Goal: Transaction & Acquisition: Book appointment/travel/reservation

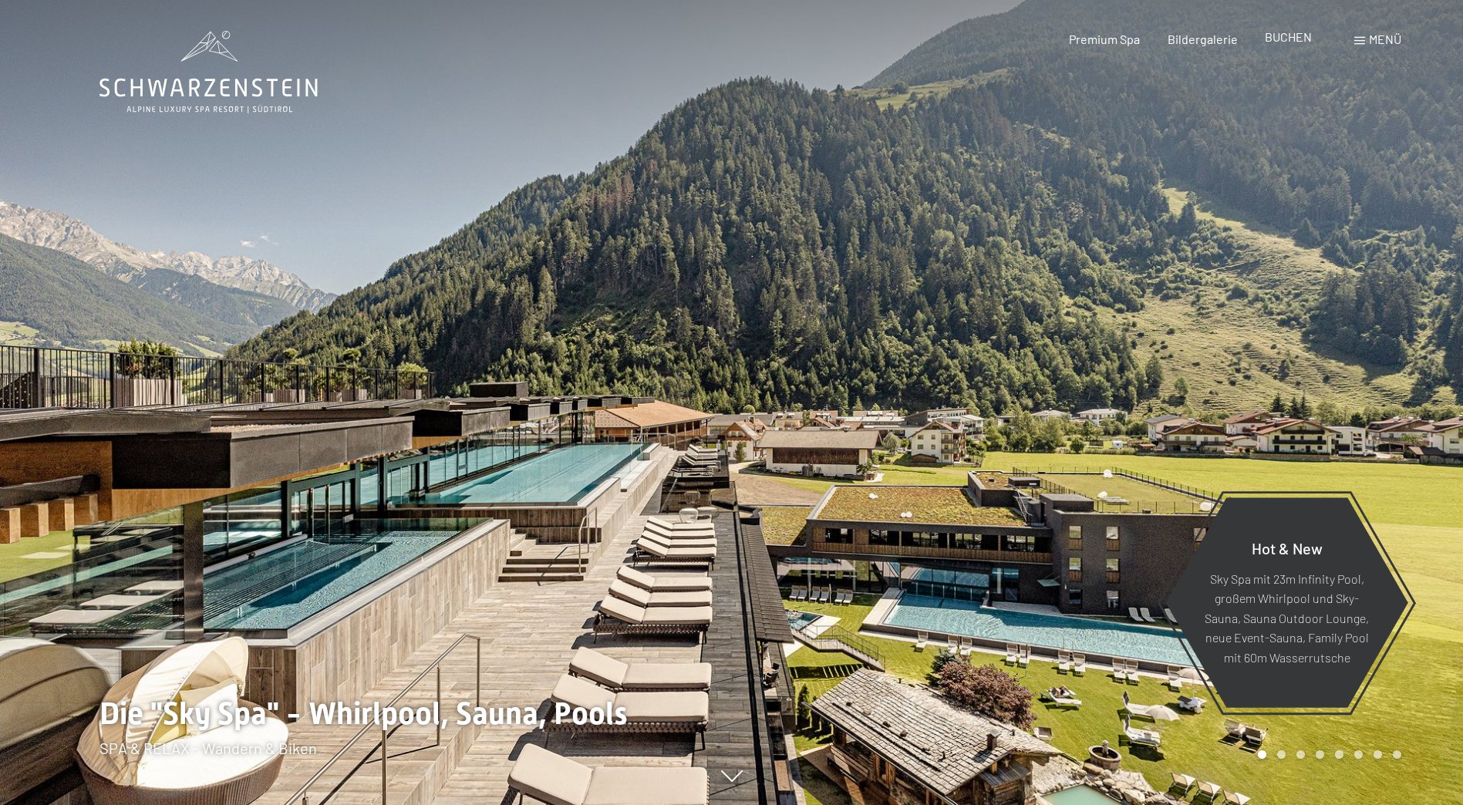
click at [1279, 46] on div "Premium Spa Bildergalerie BUCHEN" at bounding box center [1177, 39] width 324 height 17
click at [1282, 37] on span "BUCHEN" at bounding box center [1288, 36] width 47 height 15
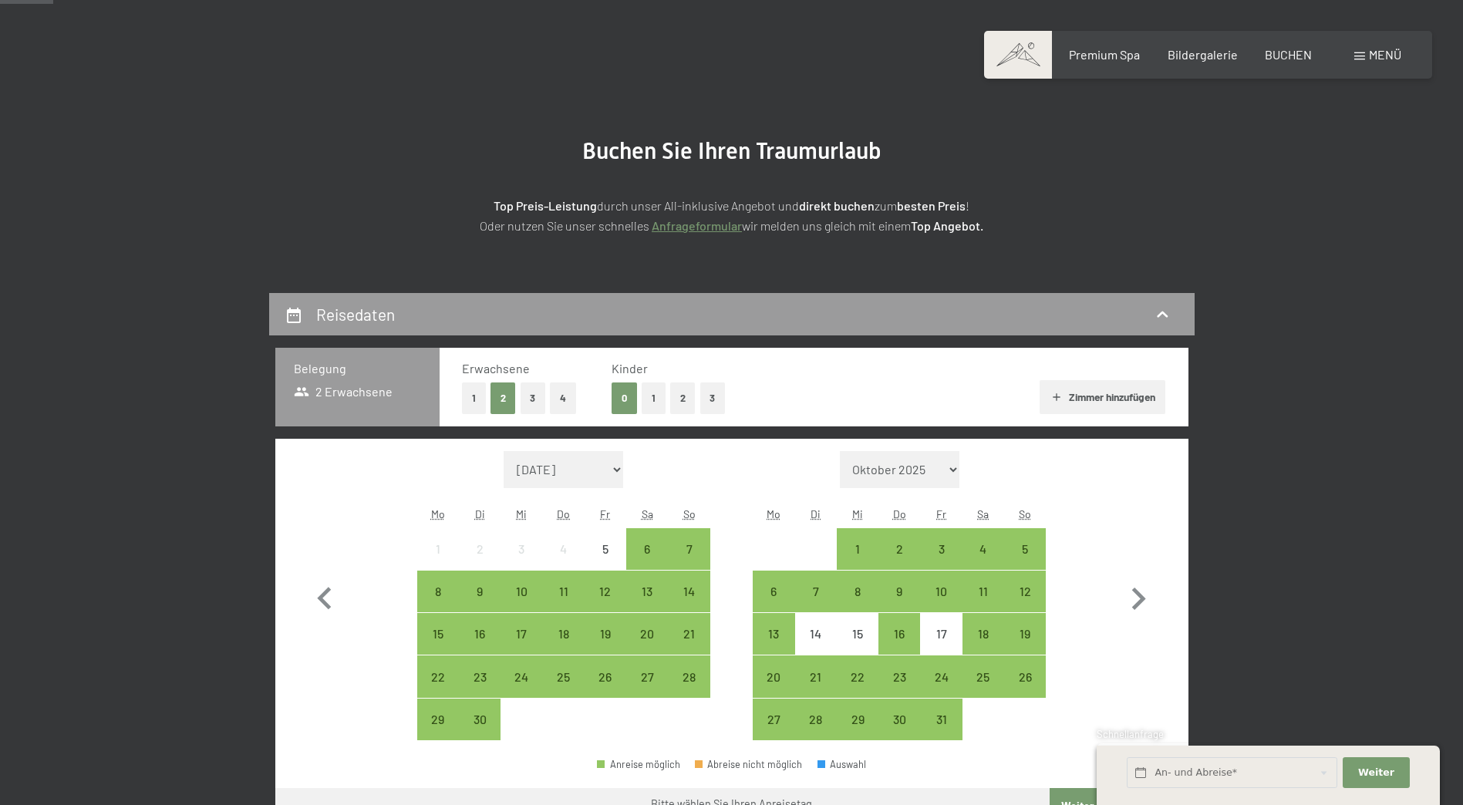
scroll to position [231, 0]
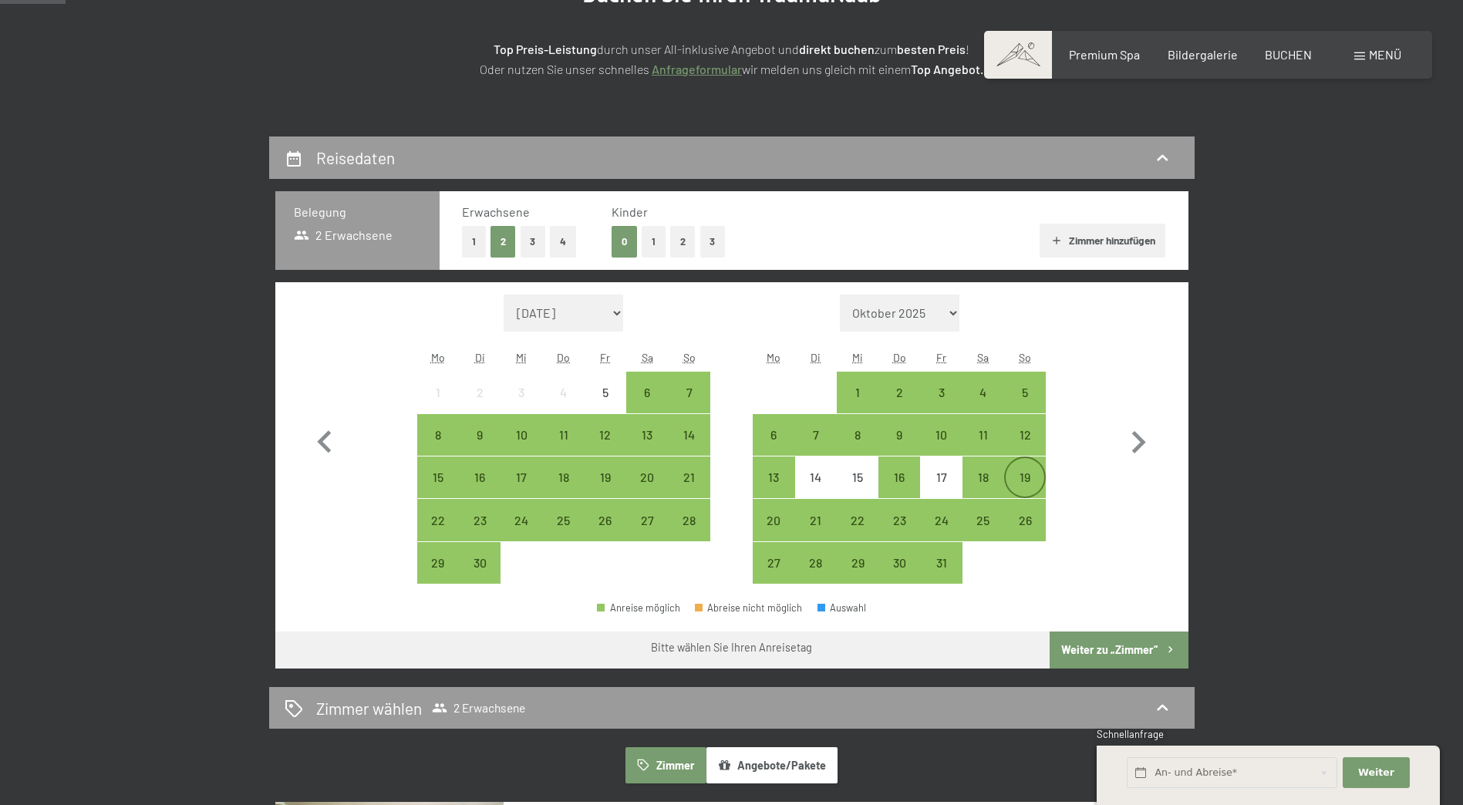
click at [1024, 471] on div "19" at bounding box center [1024, 490] width 39 height 39
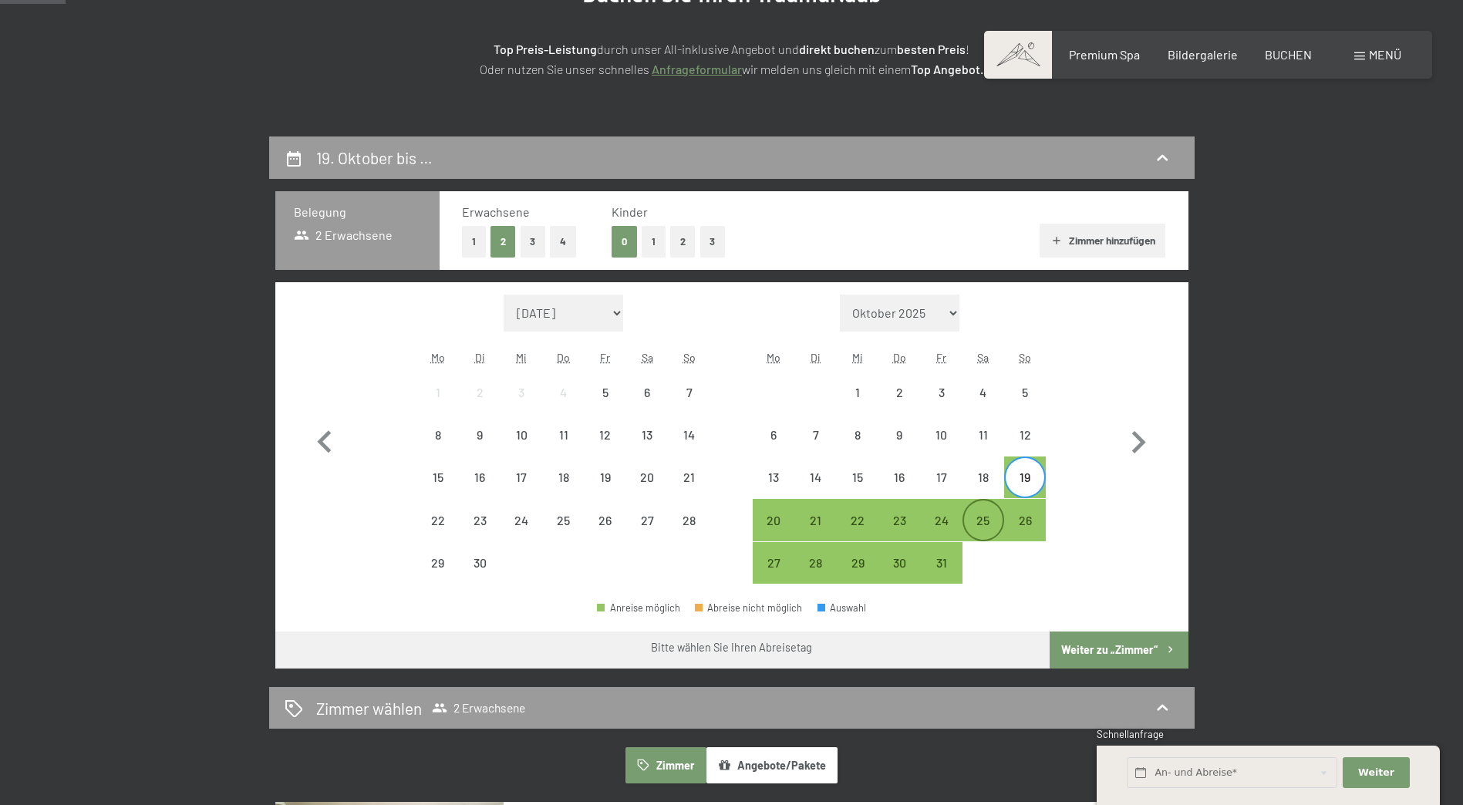
click at [979, 520] on div "25" at bounding box center [983, 533] width 39 height 39
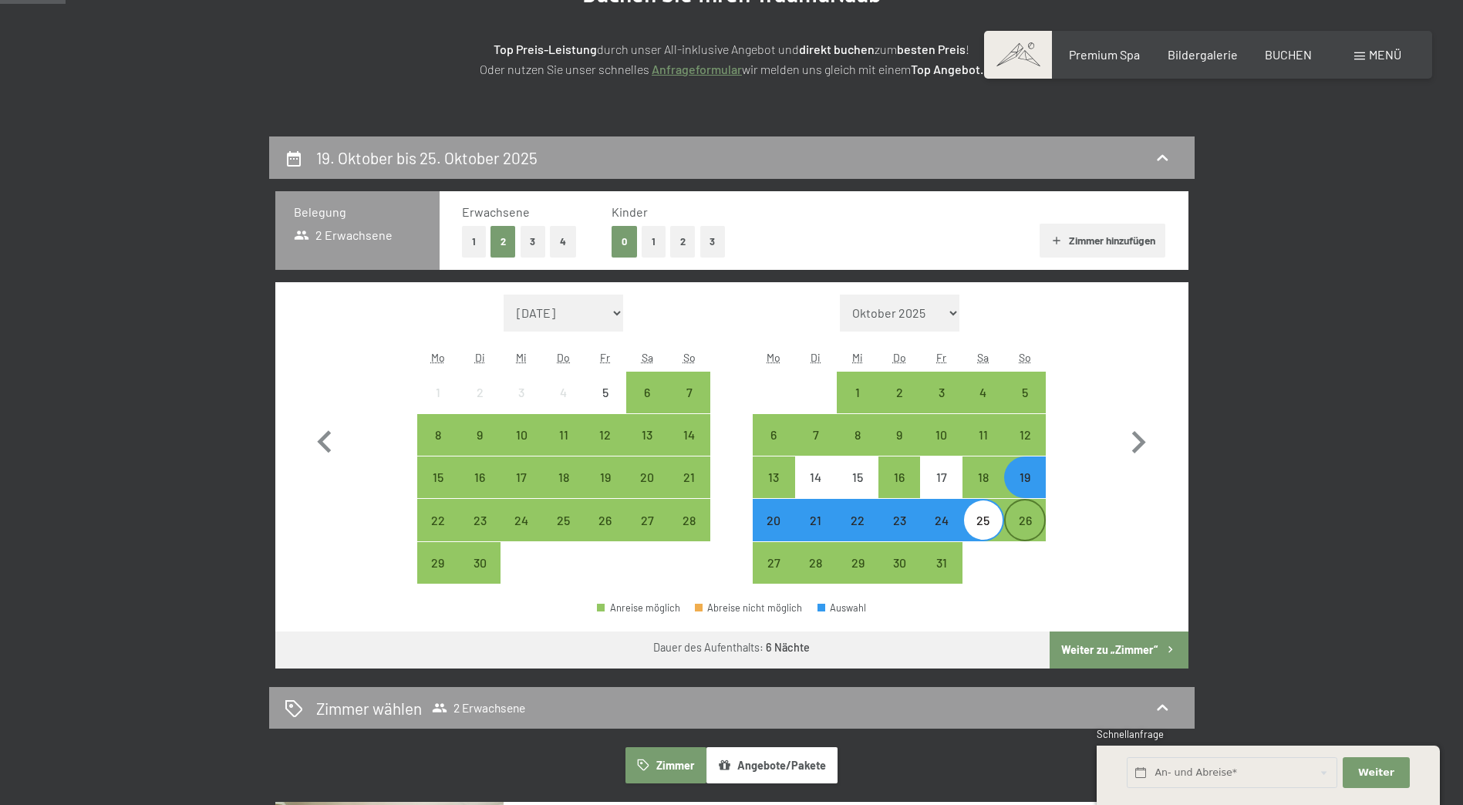
click at [1015, 517] on div "26" at bounding box center [1024, 533] width 39 height 39
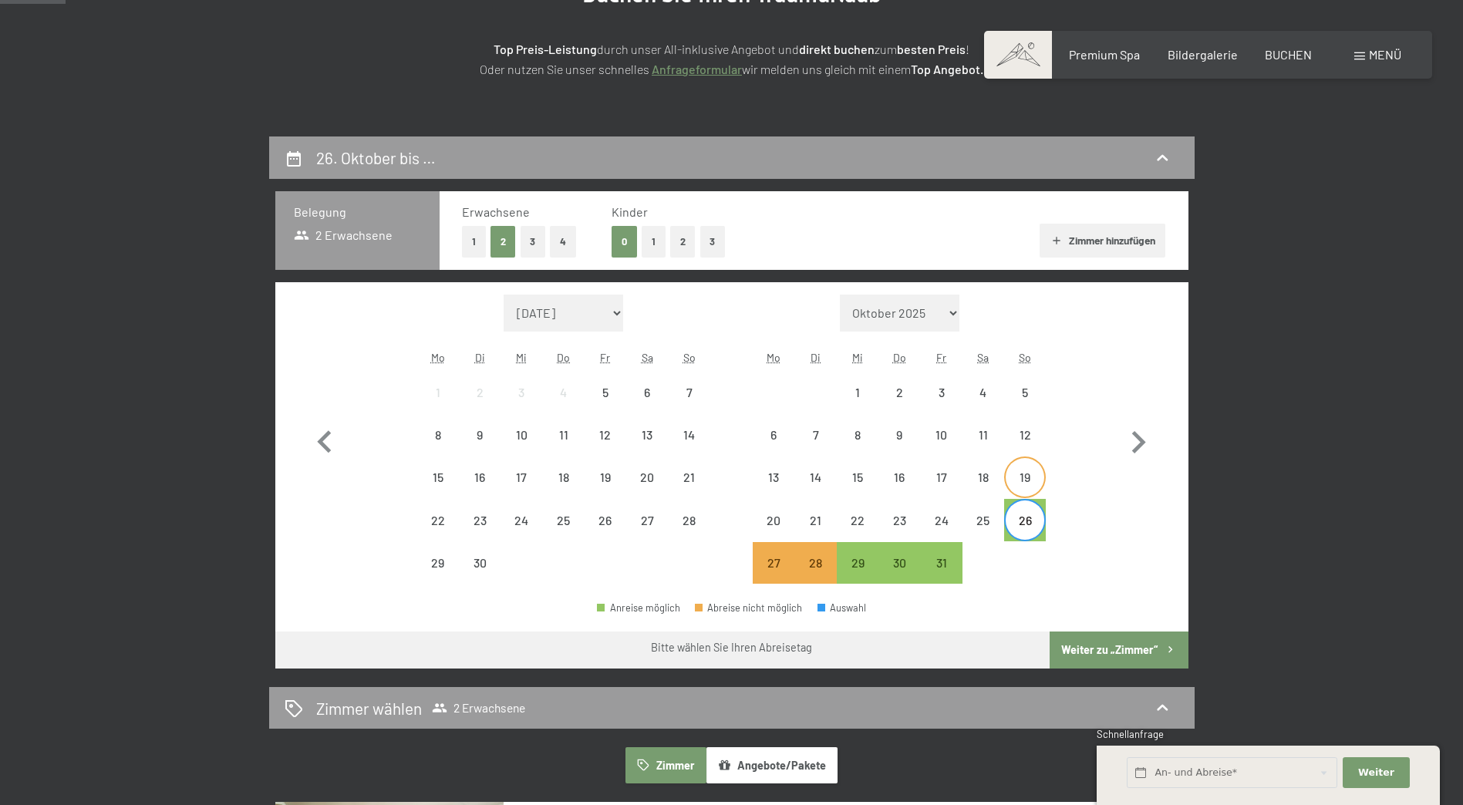
click at [1034, 469] on div "19" at bounding box center [1024, 477] width 39 height 39
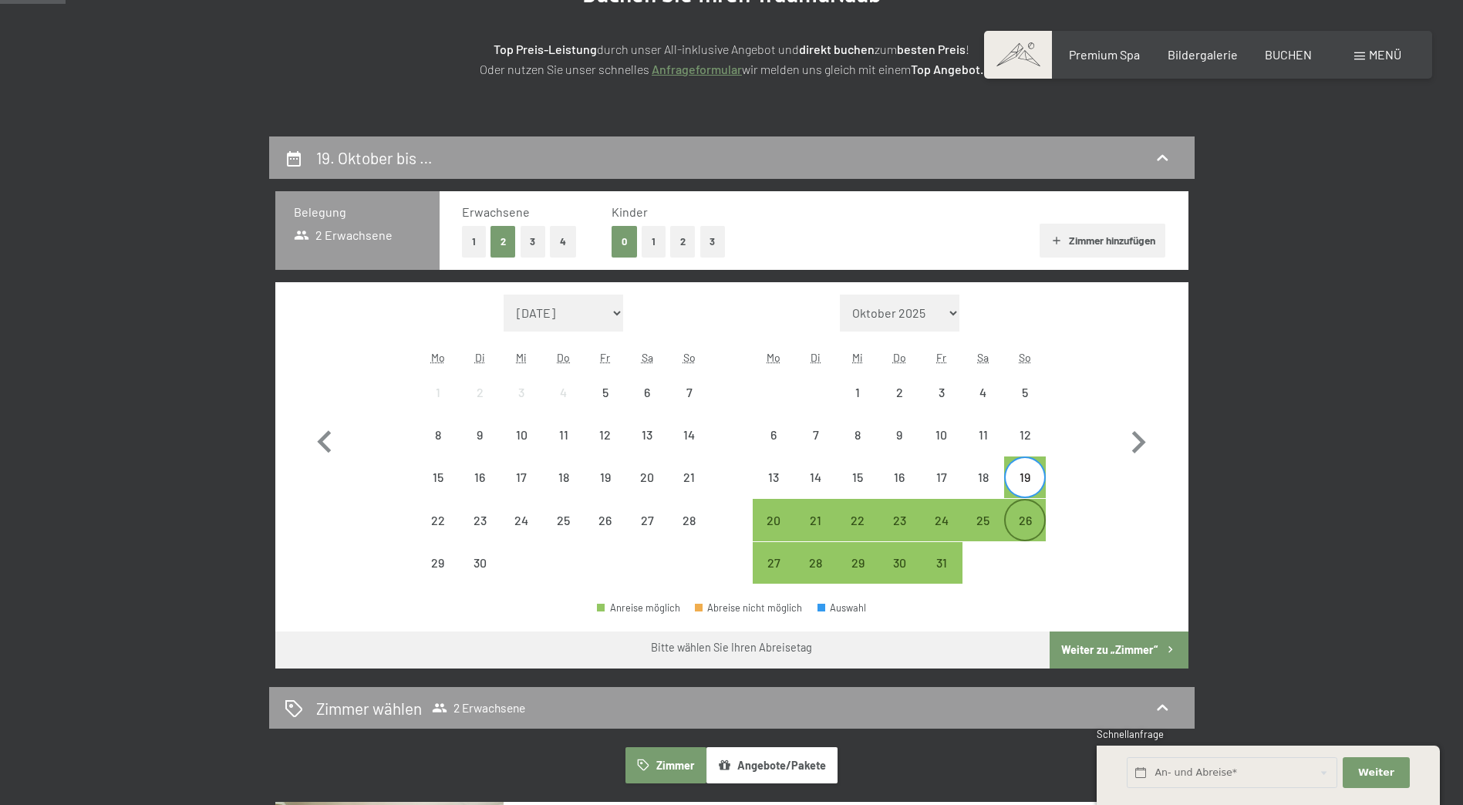
click at [1022, 516] on div "26" at bounding box center [1024, 533] width 39 height 39
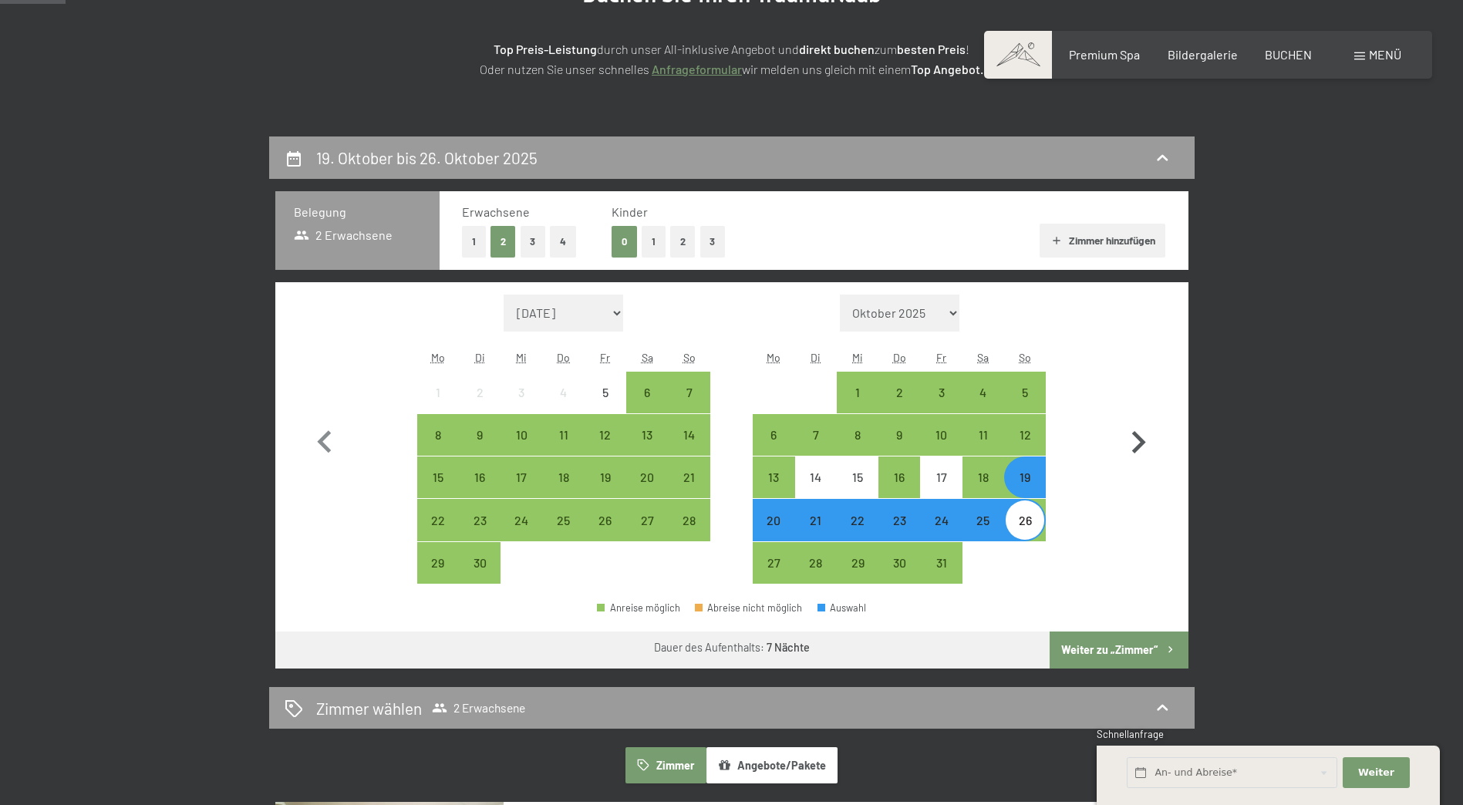
click at [1127, 517] on button "button" at bounding box center [1138, 440] width 45 height 290
select select "[DATE]"
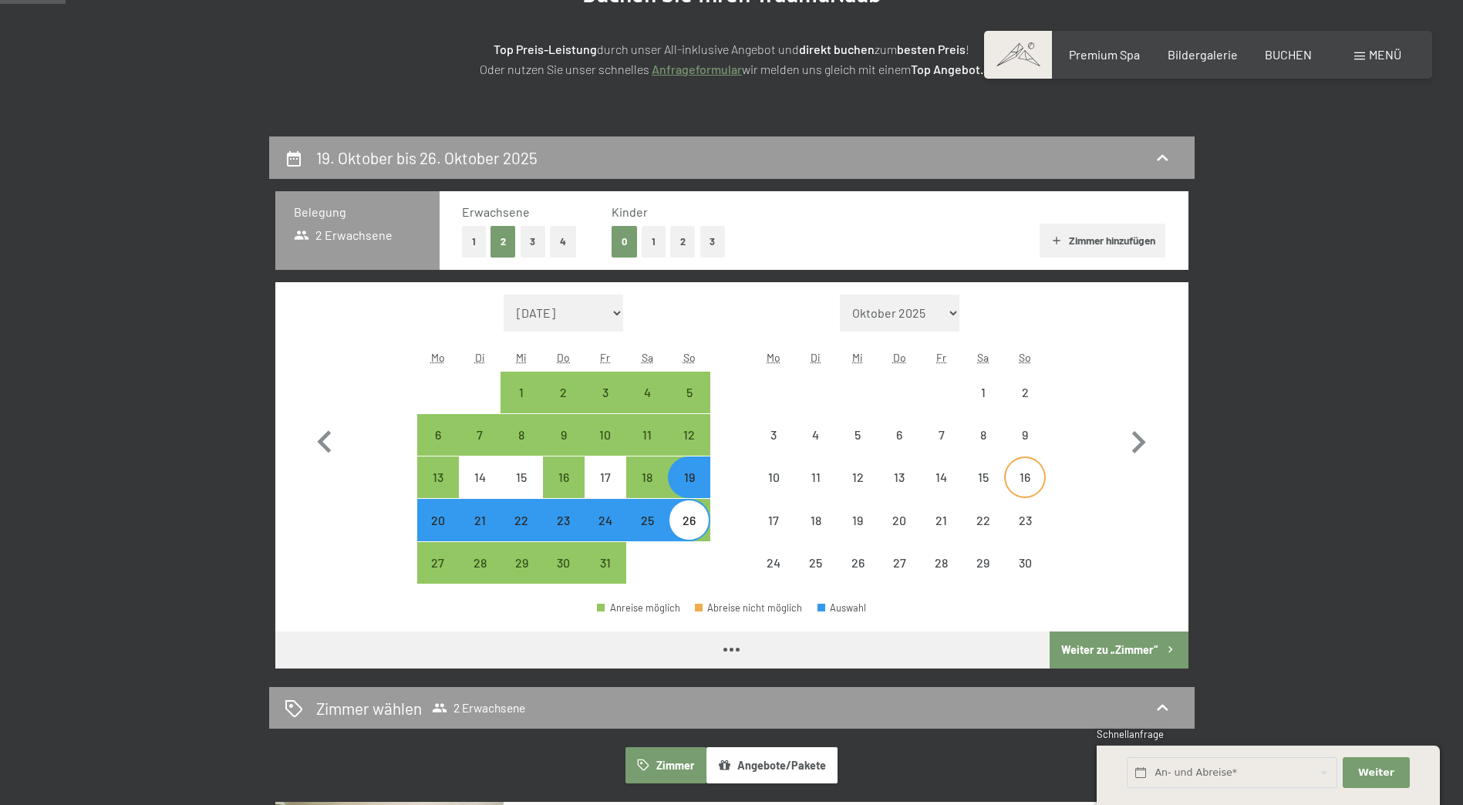
click at [1029, 471] on div "16" at bounding box center [1024, 490] width 39 height 39
select select "[DATE]"
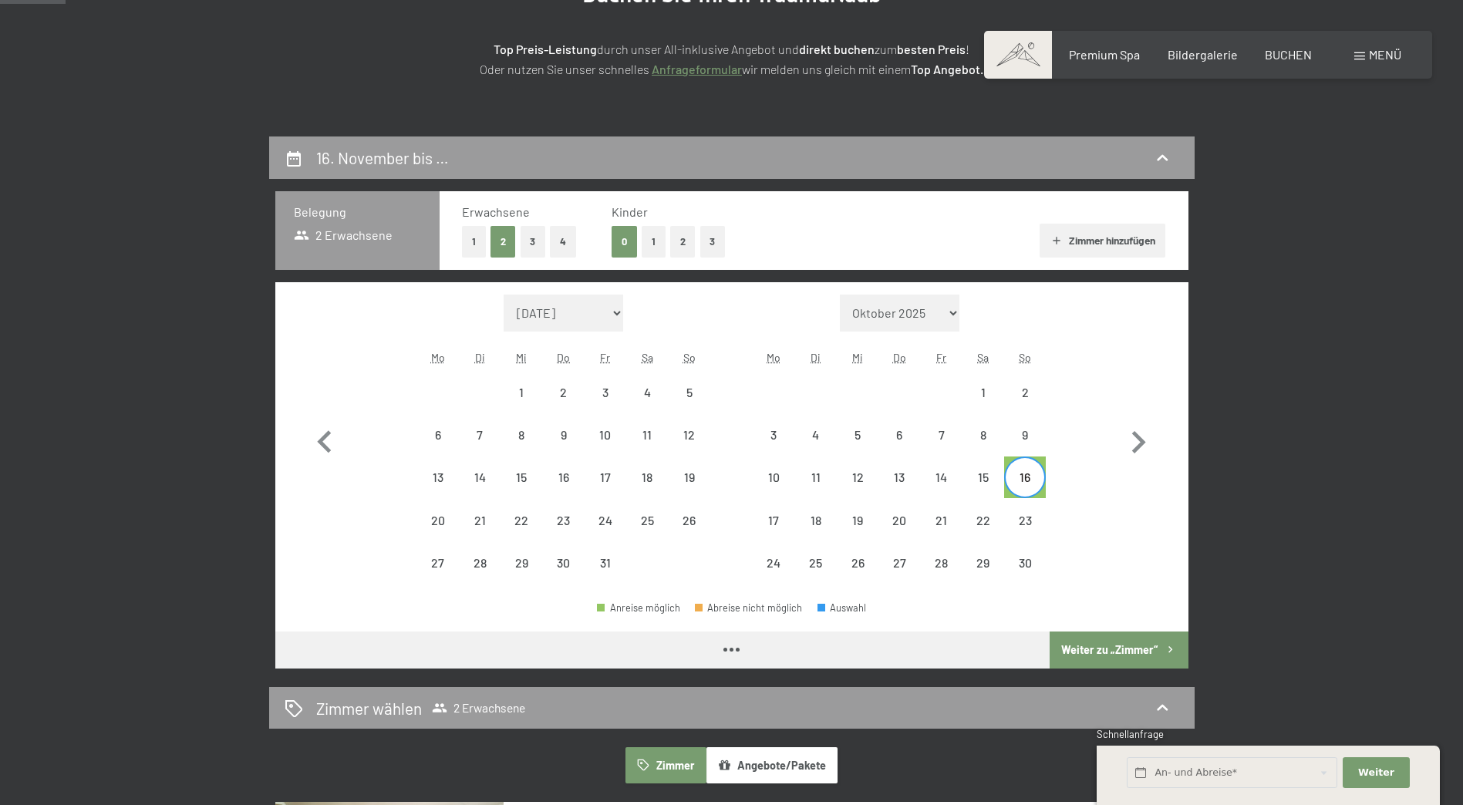
select select "[DATE]"
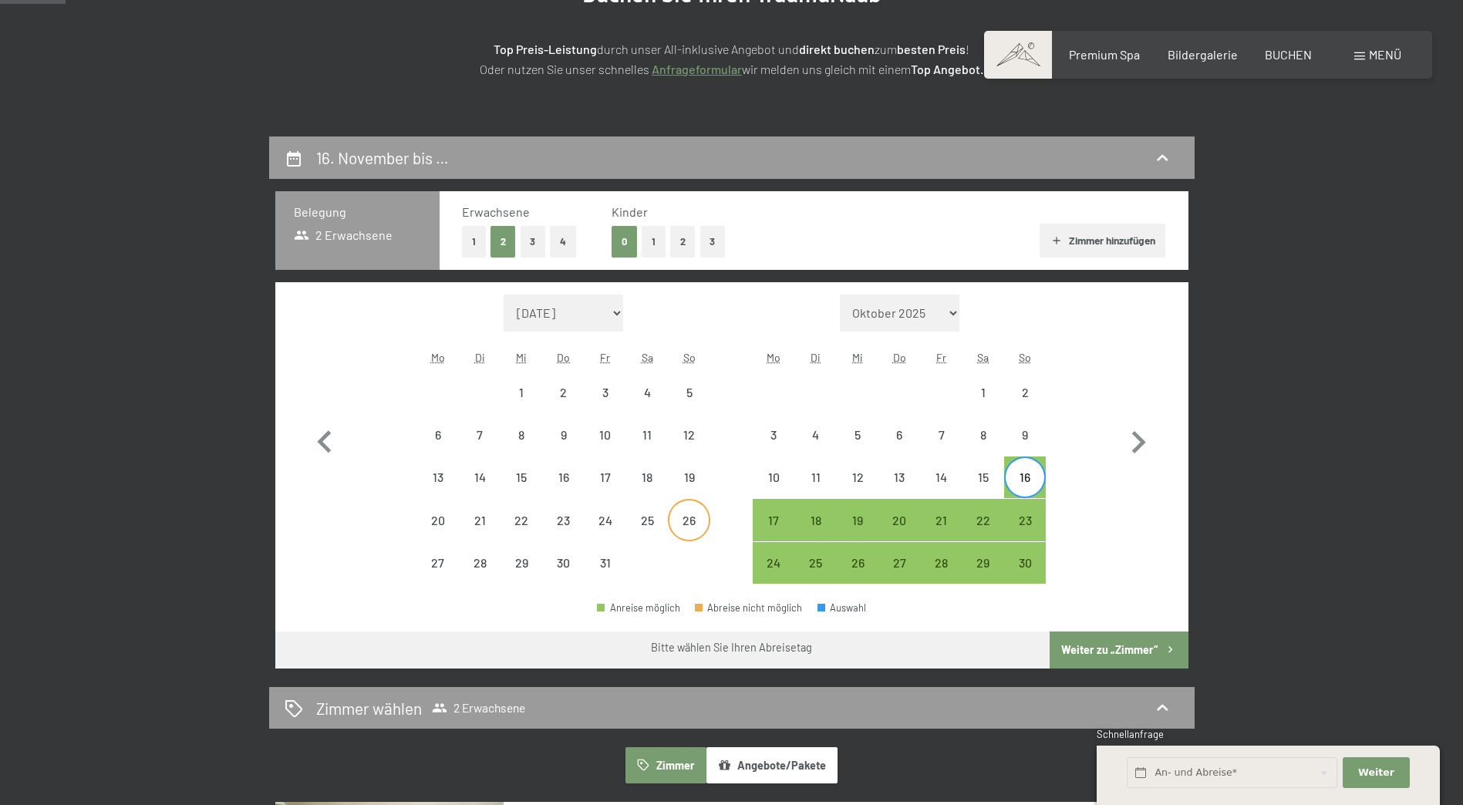
click at [690, 517] on div "26" at bounding box center [688, 533] width 39 height 39
select select "[DATE]"
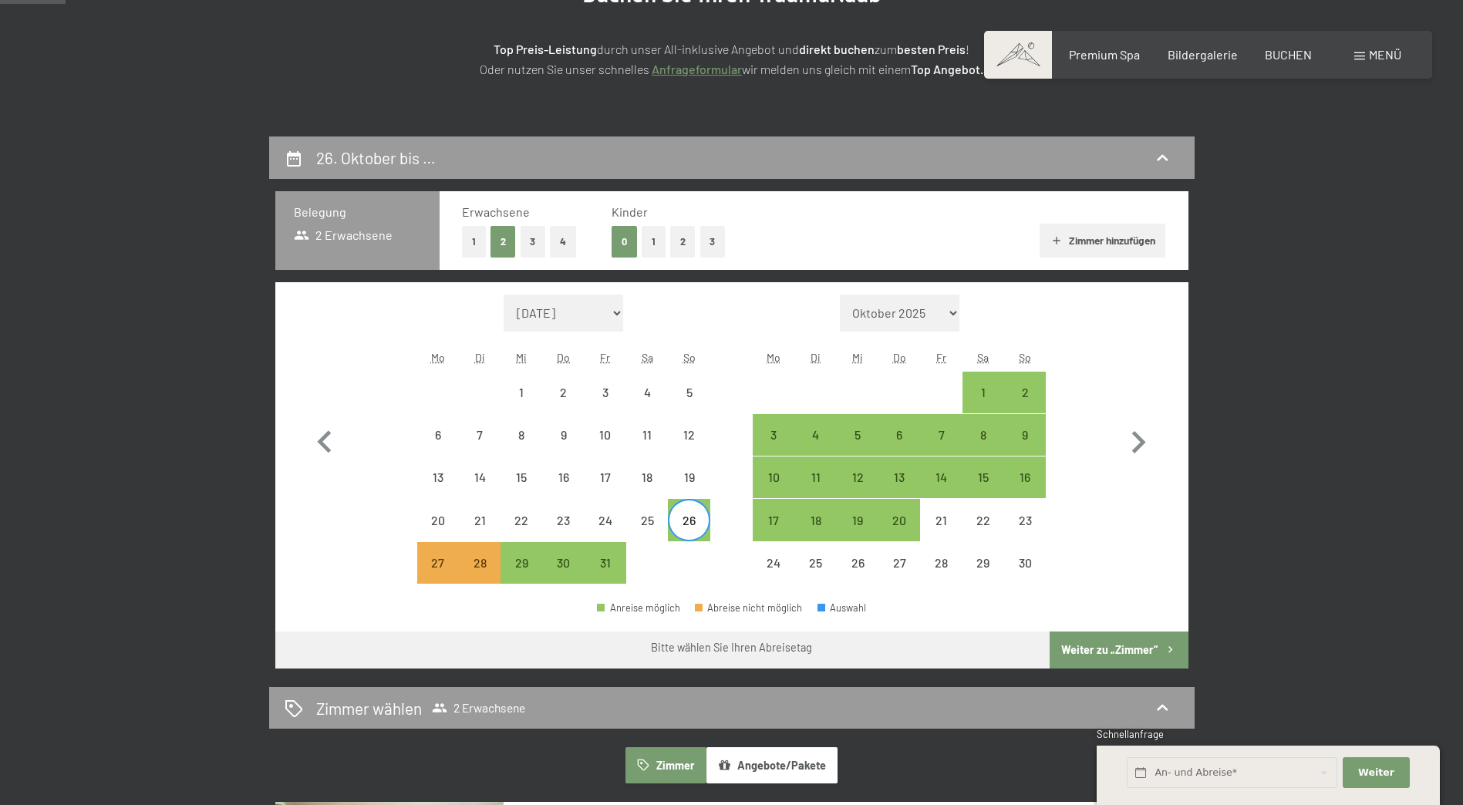
click at [669, 468] on div "19" at bounding box center [689, 477] width 42 height 42
select select "[DATE]"
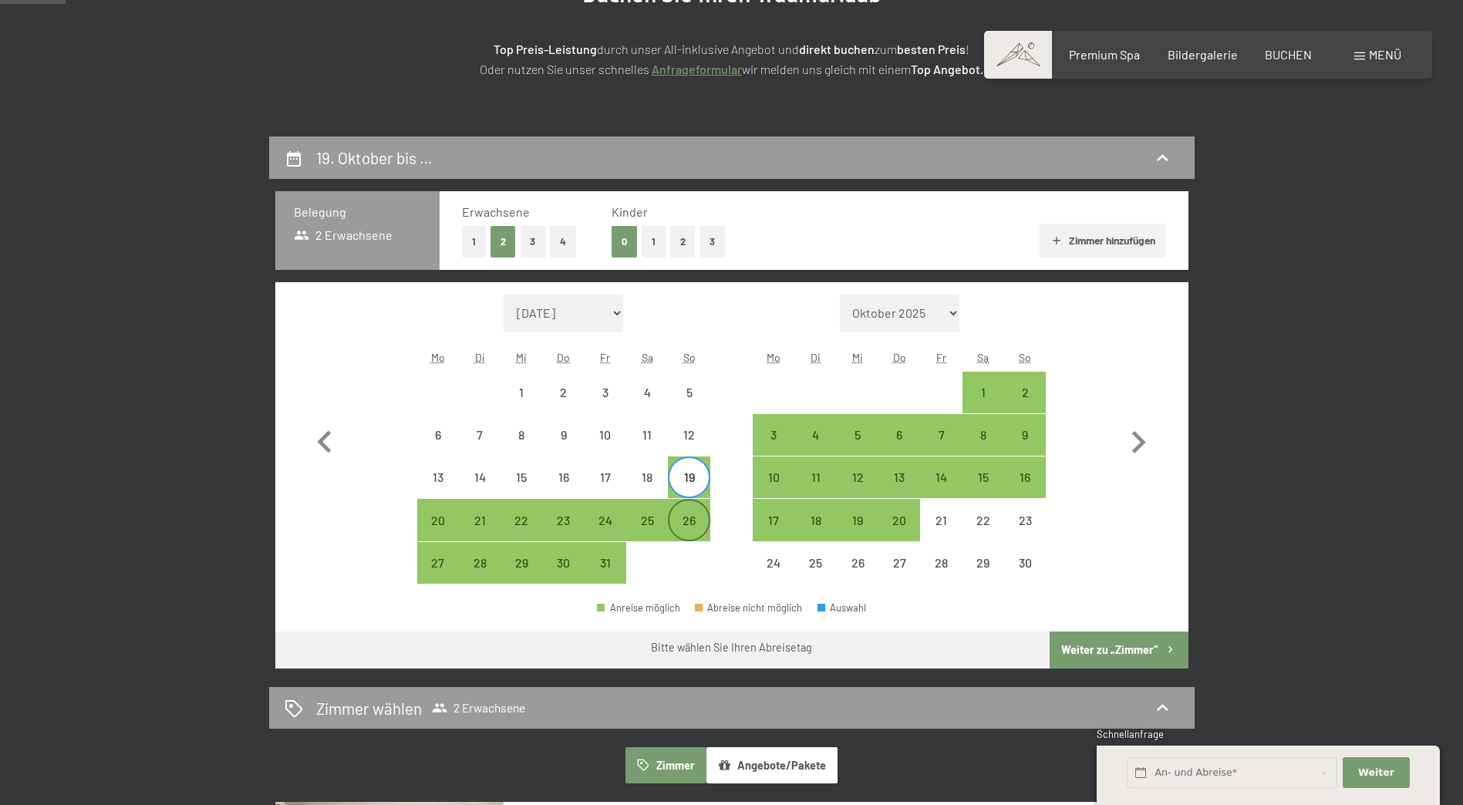
click at [675, 513] on div "26" at bounding box center [688, 519] width 39 height 39
select select "[DATE]"
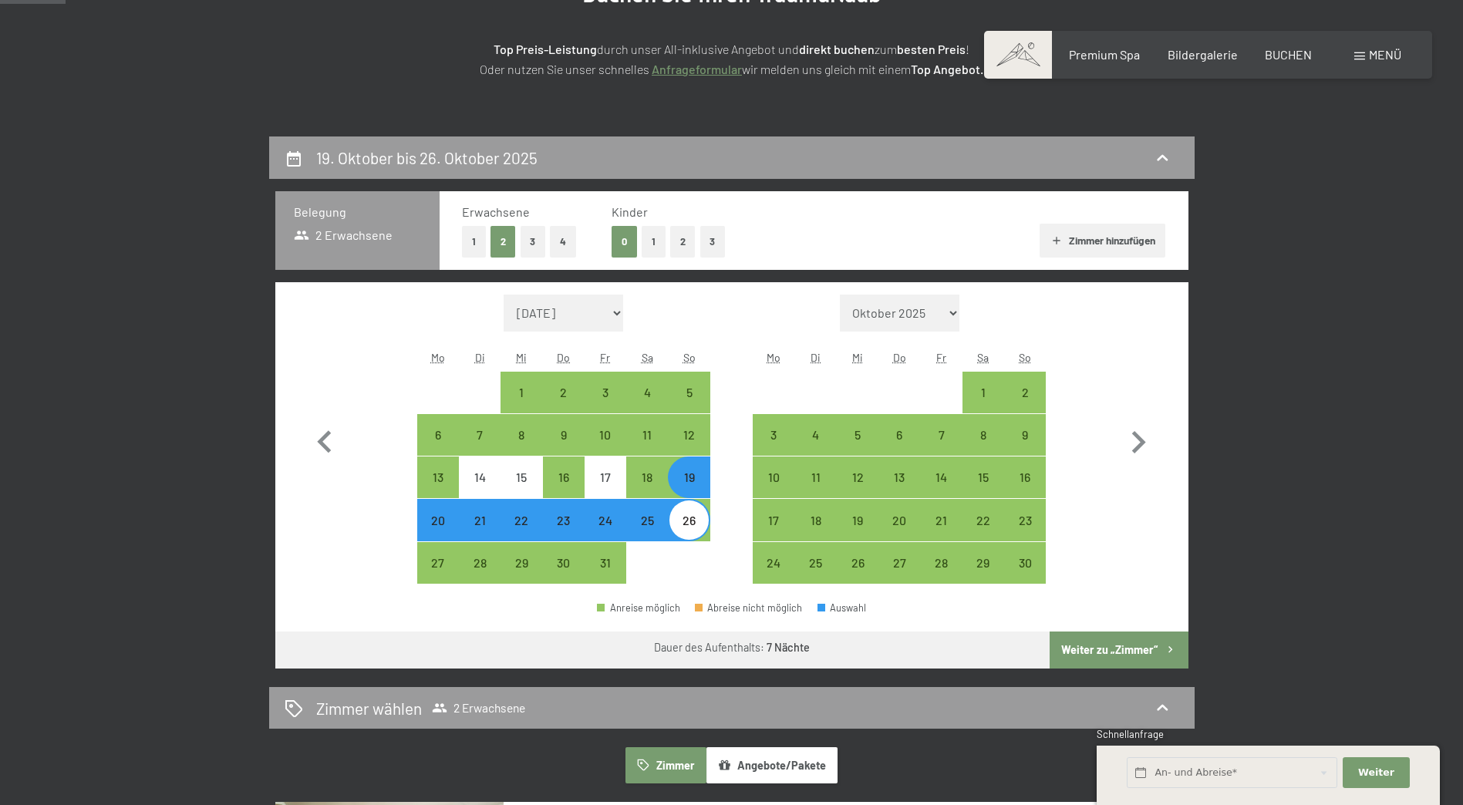
click at [685, 485] on div "19" at bounding box center [688, 490] width 39 height 39
select select "[DATE]"
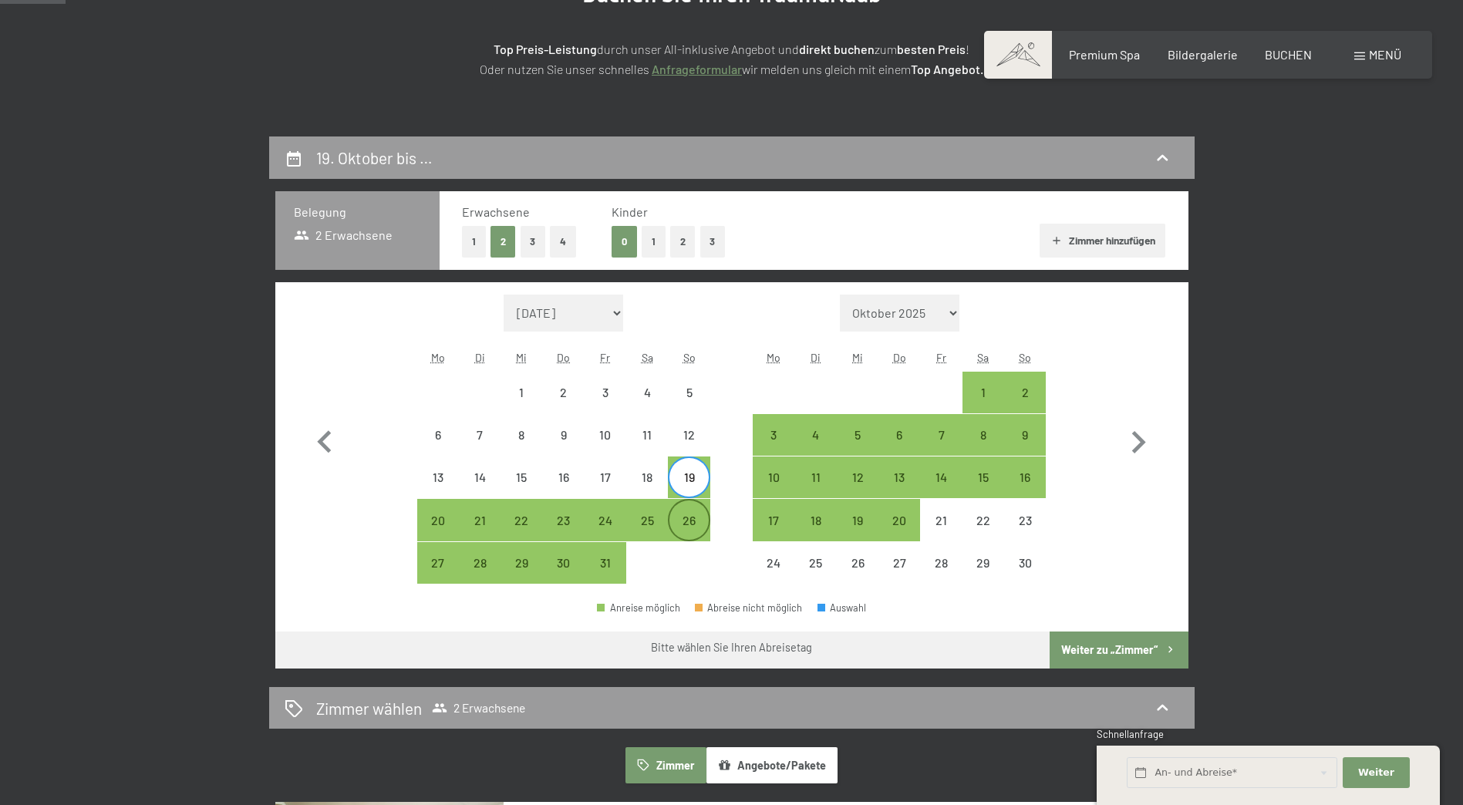
click at [692, 515] on div "26" at bounding box center [688, 533] width 39 height 39
select select "[DATE]"
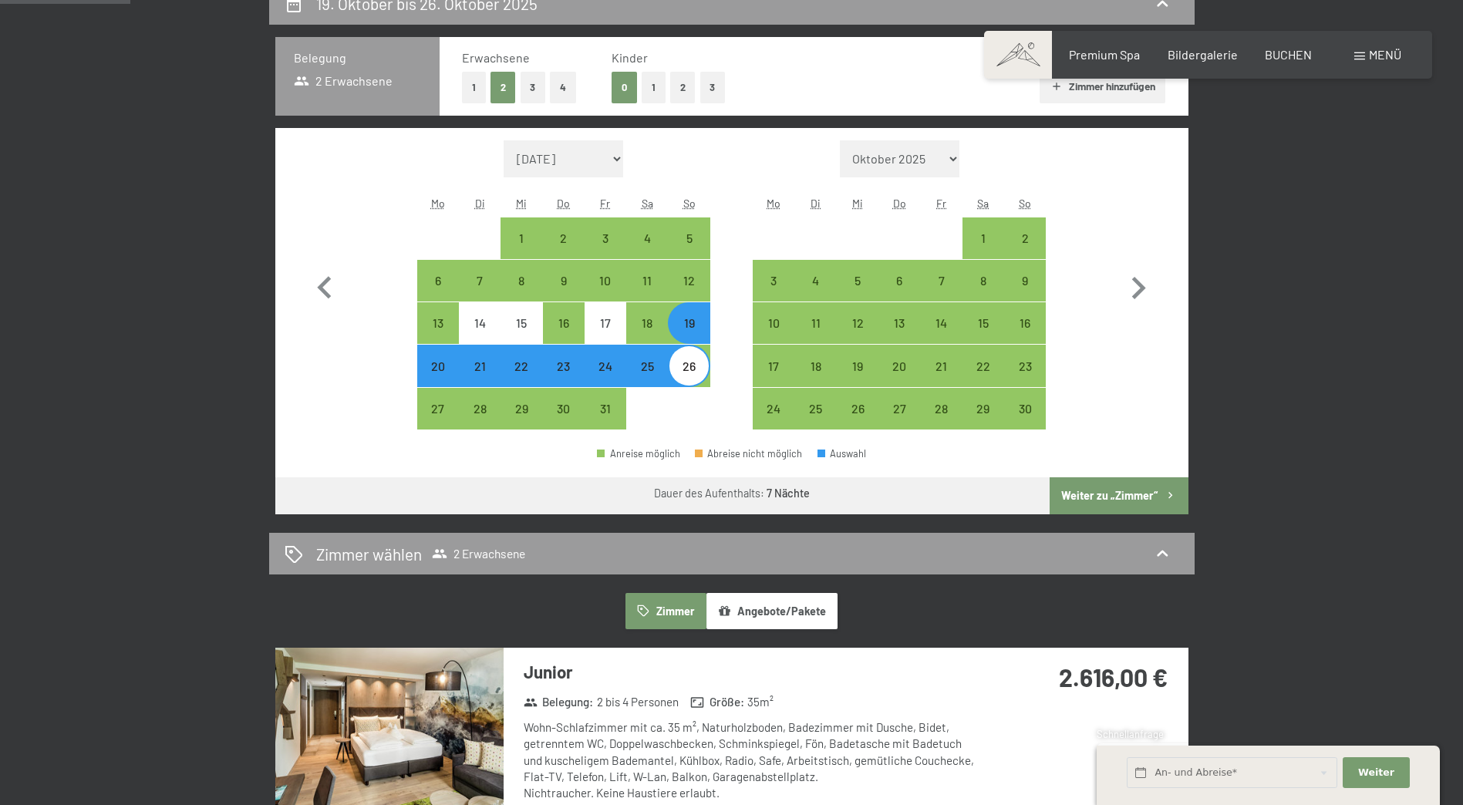
click at [1136, 498] on button "Weiter zu „Zimmer“" at bounding box center [1118, 495] width 138 height 37
select select "[DATE]"
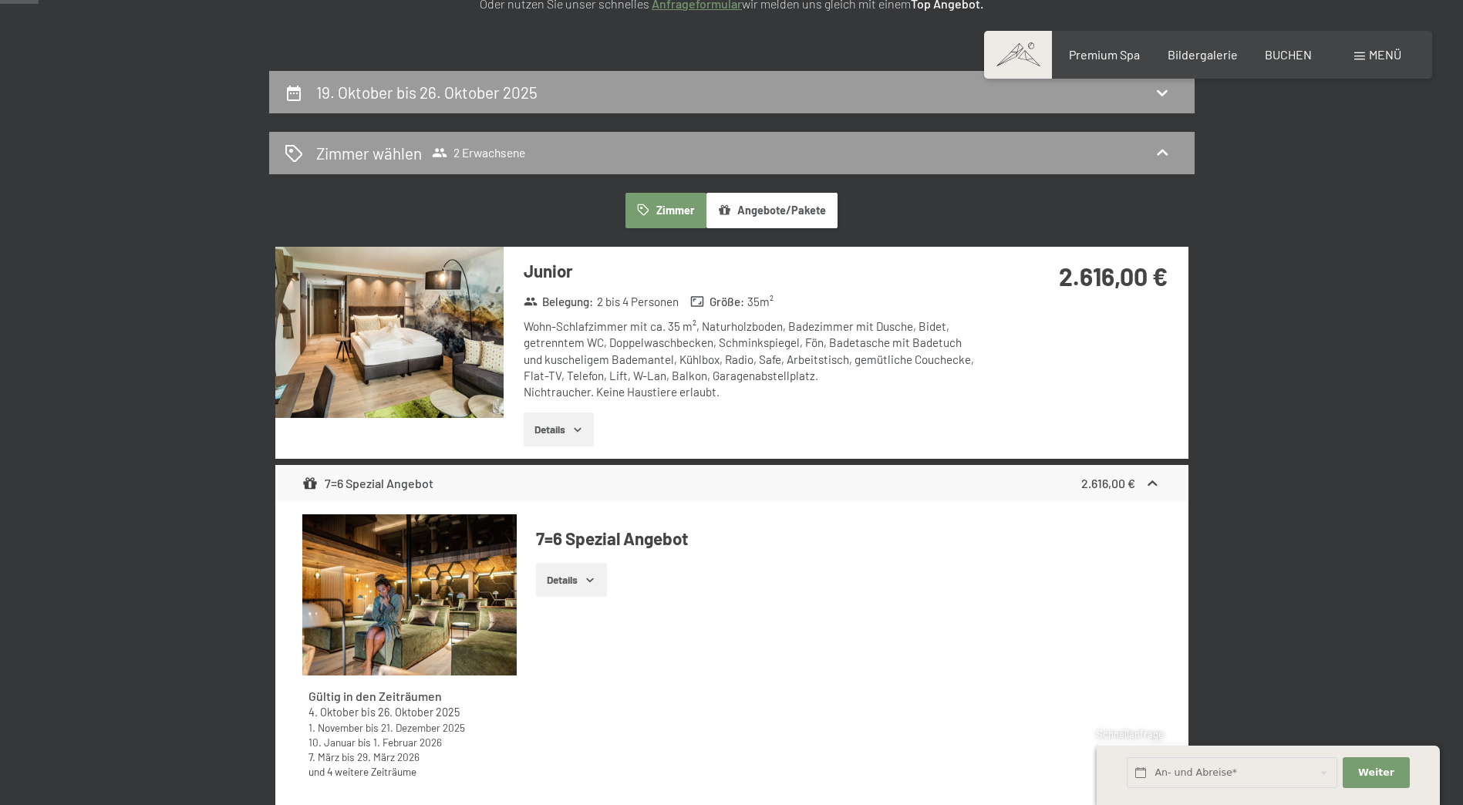
scroll to position [0, 0]
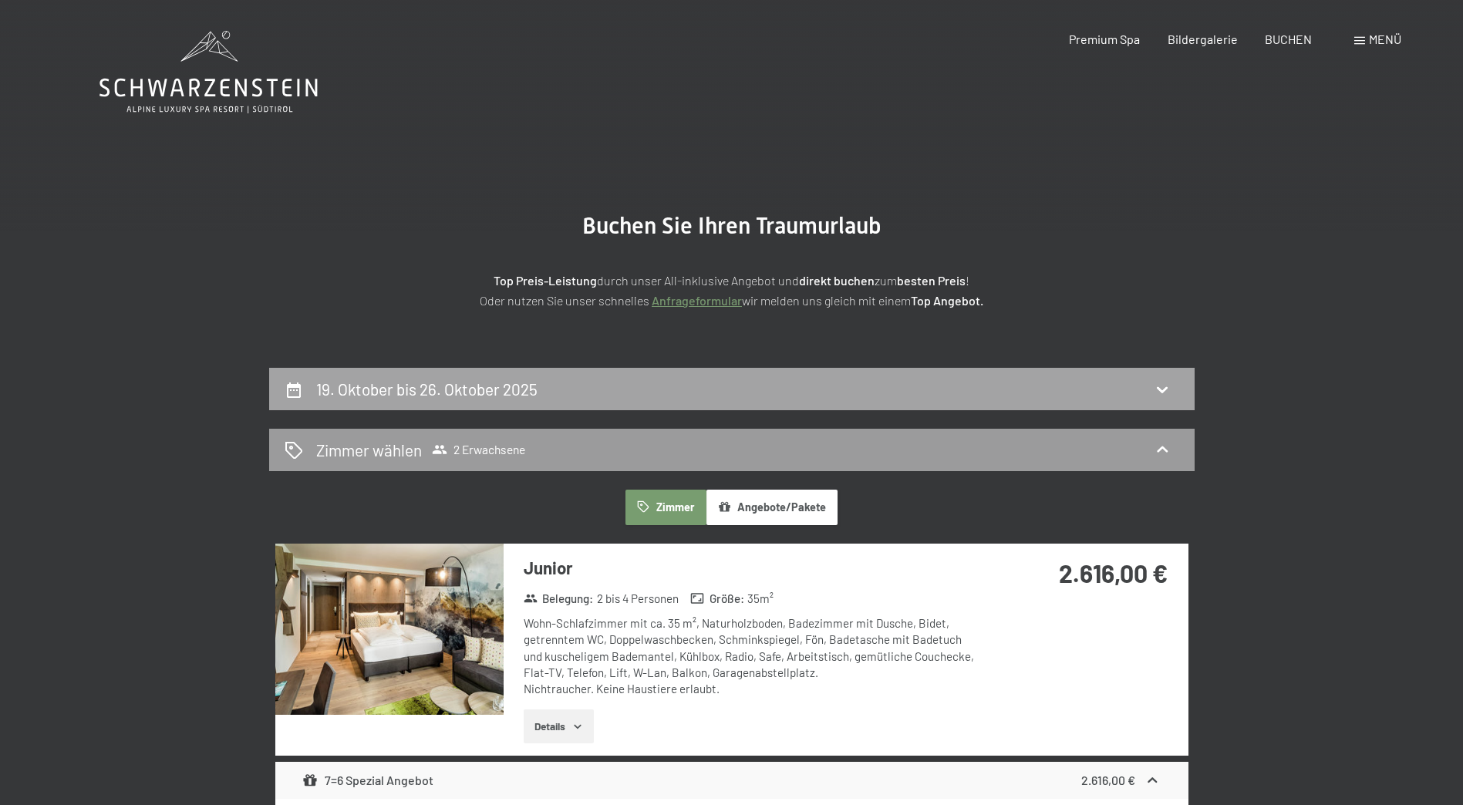
click at [1141, 387] on div "19. Oktober bis 26. Oktober 2025" at bounding box center [732, 389] width 894 height 22
select select "[DATE]"
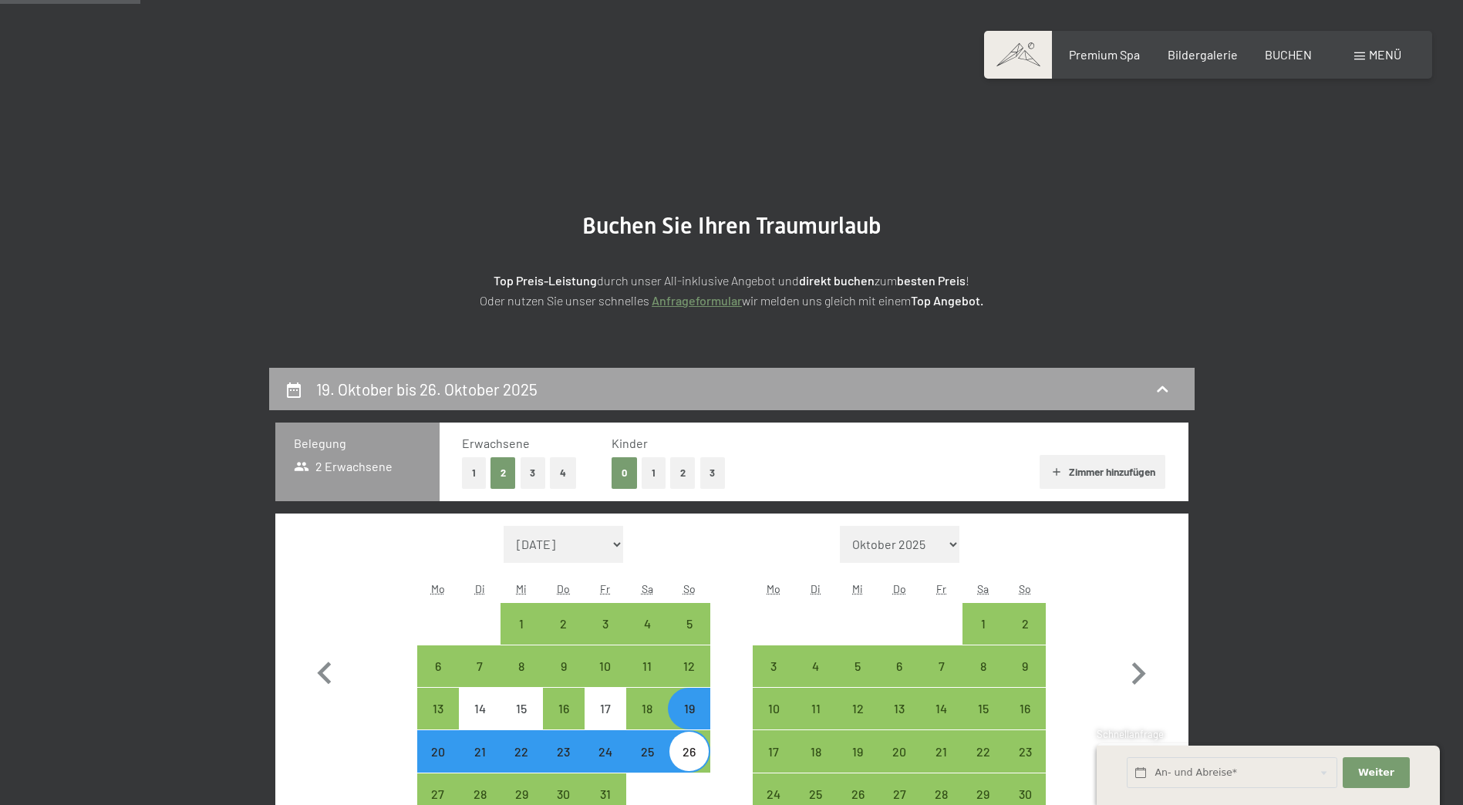
scroll to position [368, 0]
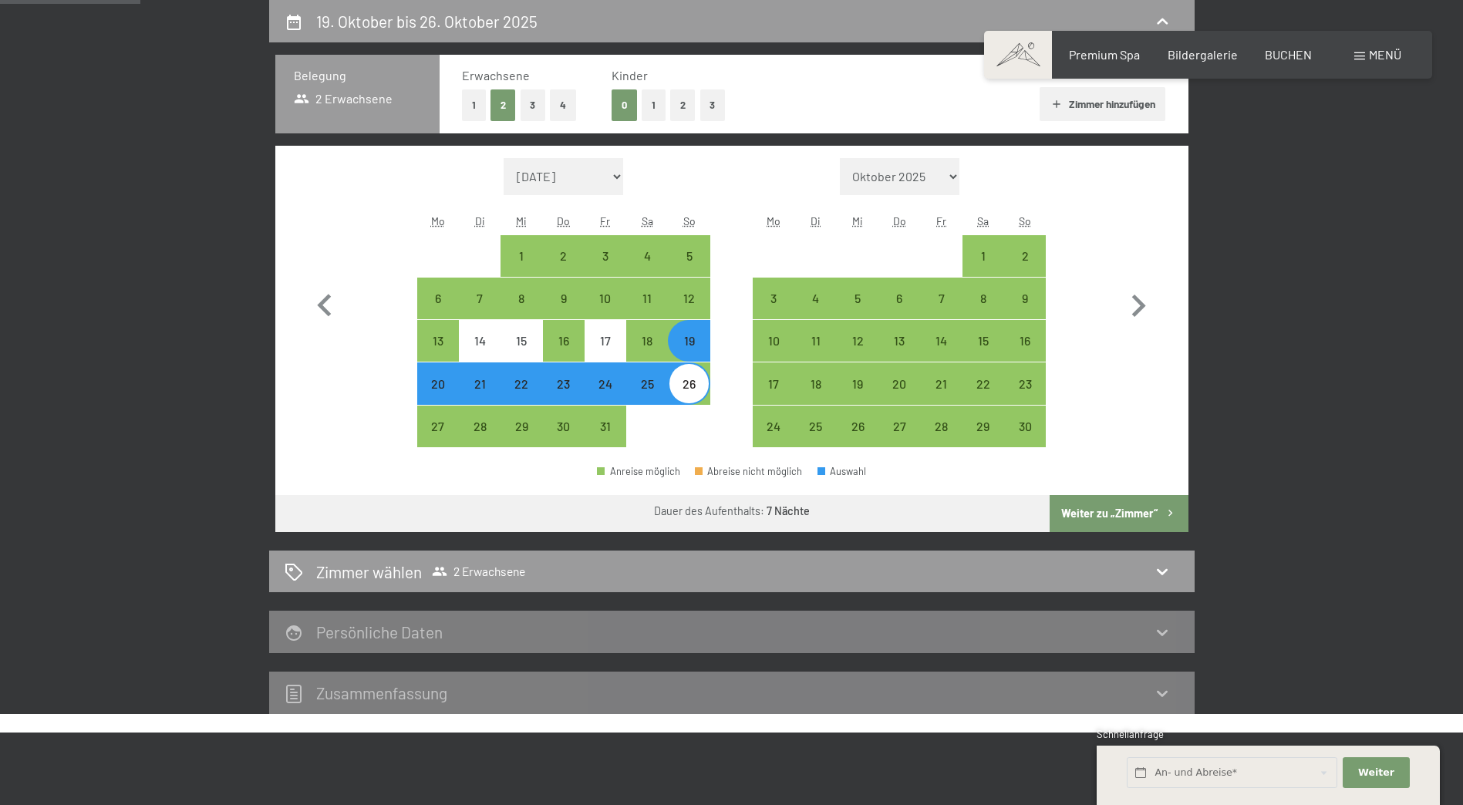
click at [695, 397] on div "26" at bounding box center [688, 397] width 39 height 39
select select "[DATE]"
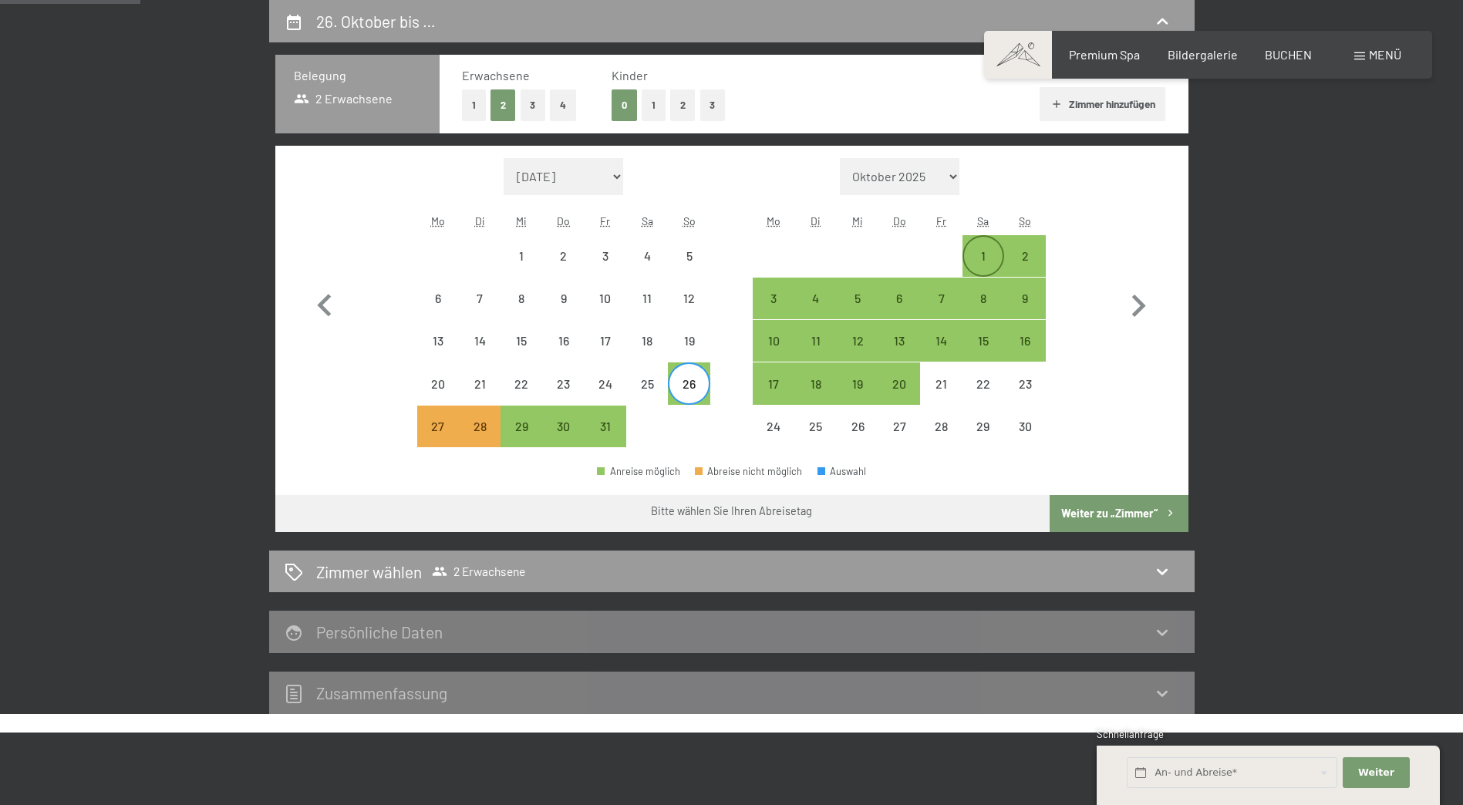
click at [975, 248] on div "1" at bounding box center [983, 256] width 39 height 39
select select "[DATE]"
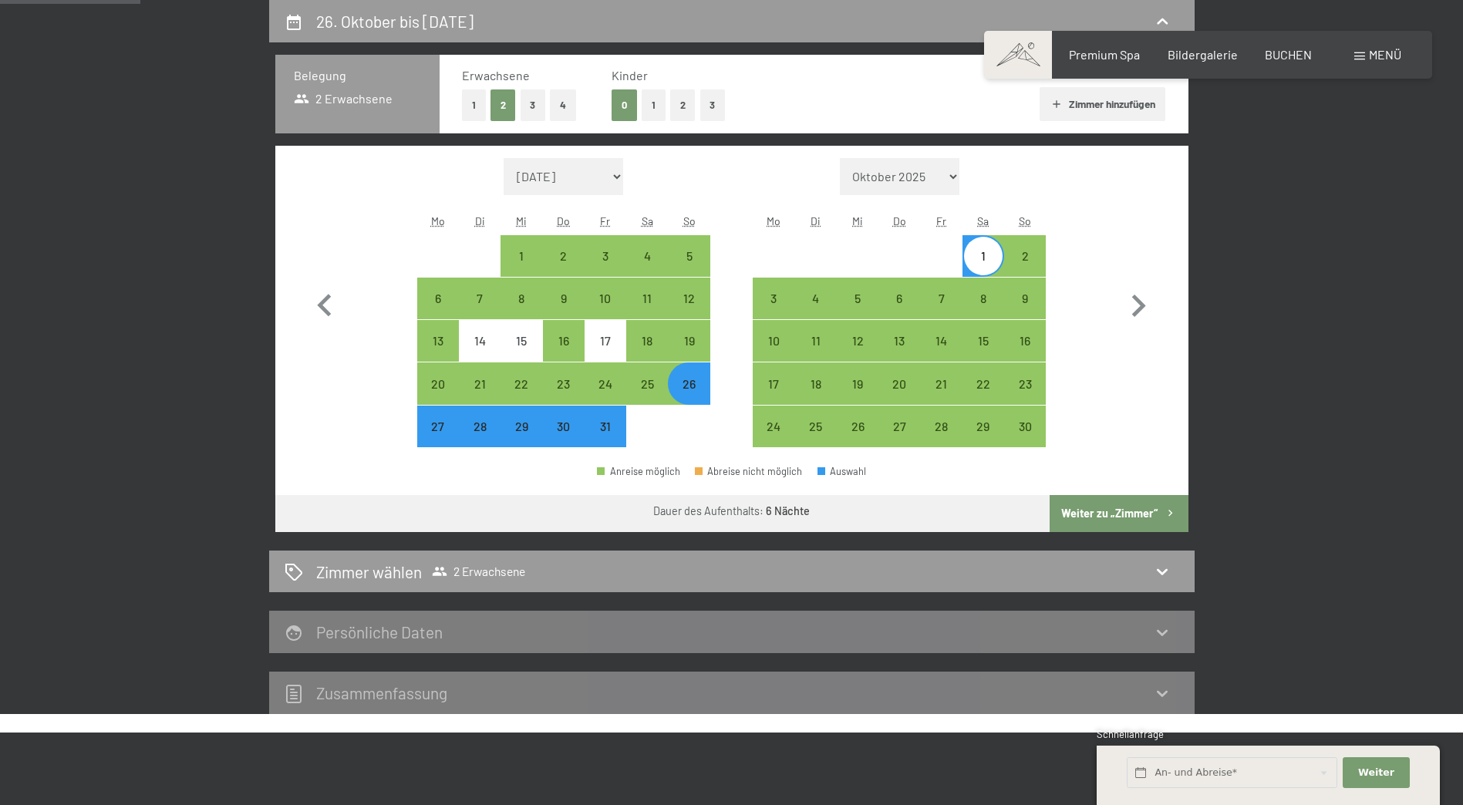
click at [1127, 503] on button "Weiter zu „Zimmer“" at bounding box center [1118, 513] width 138 height 37
select select "[DATE]"
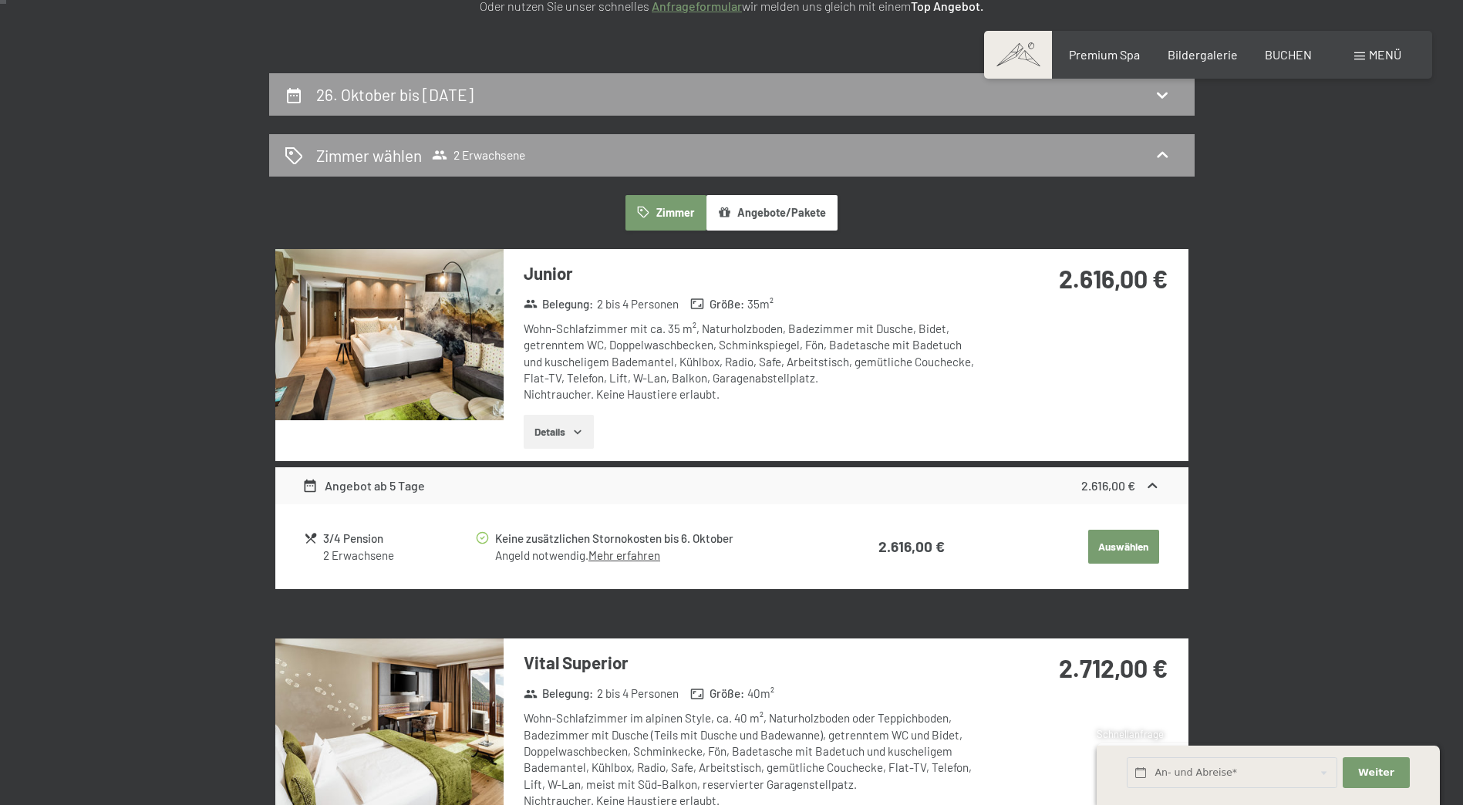
scroll to position [0, 0]
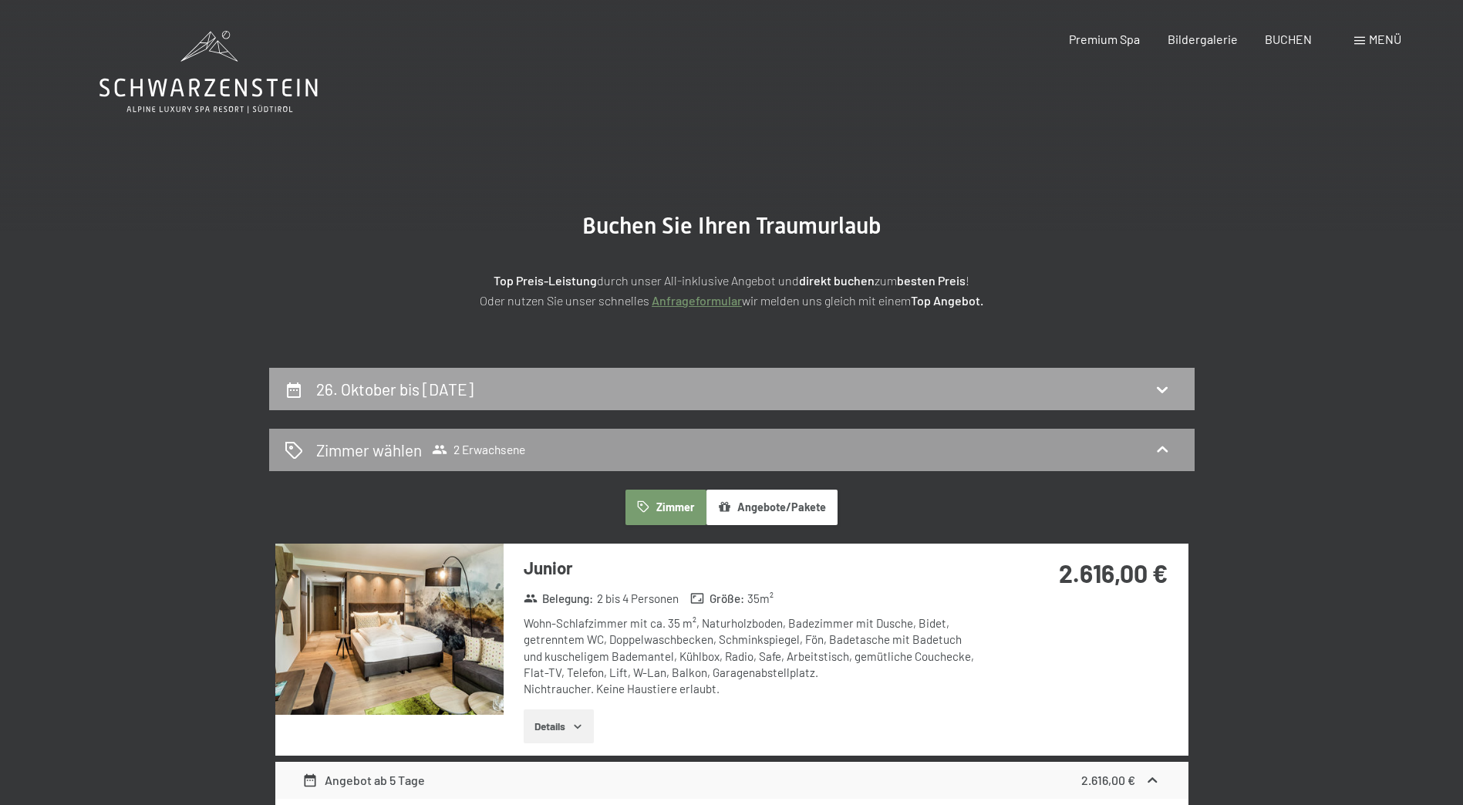
click at [1106, 391] on div "26. Oktober bis [DATE]" at bounding box center [732, 389] width 894 height 22
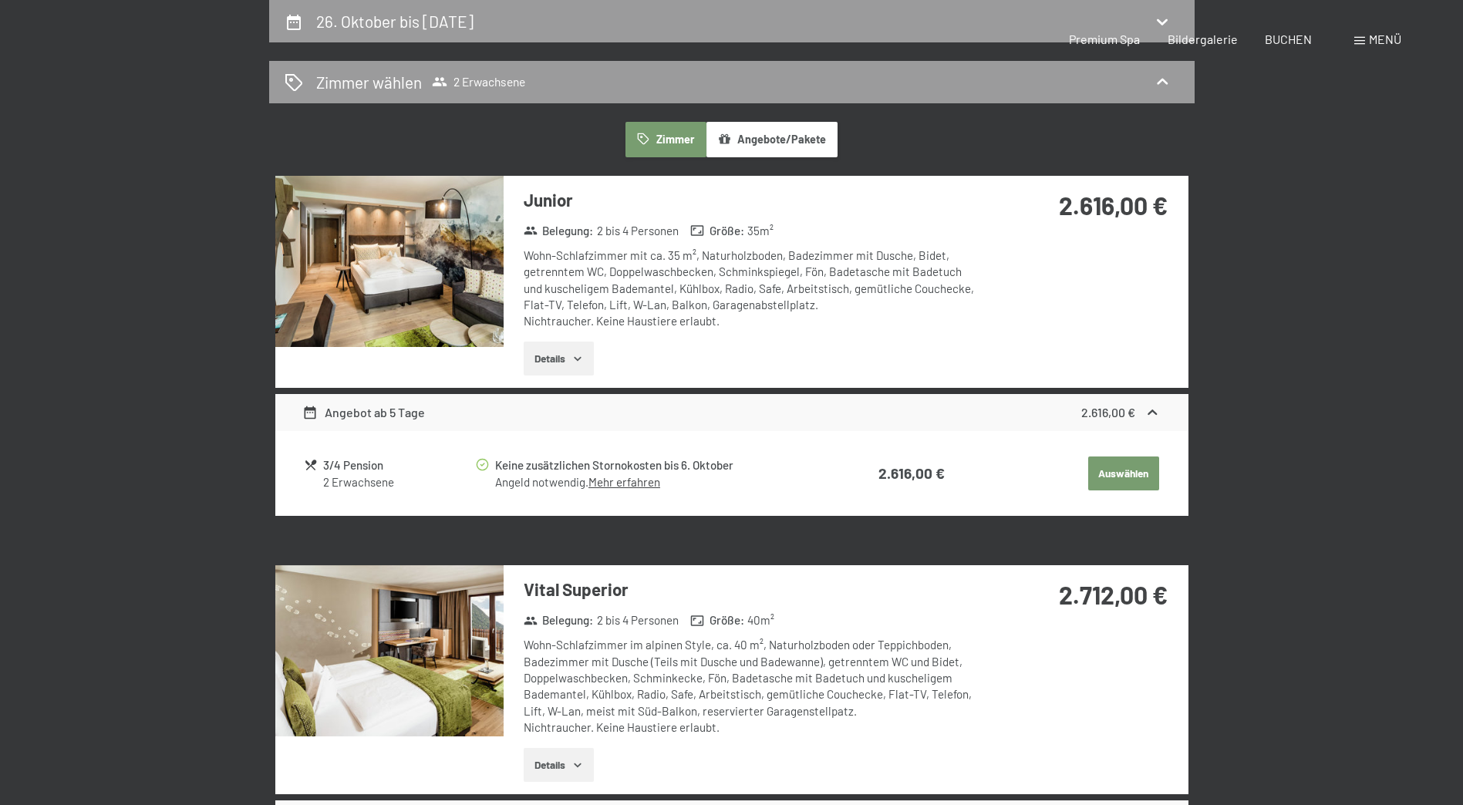
select select "[DATE]"
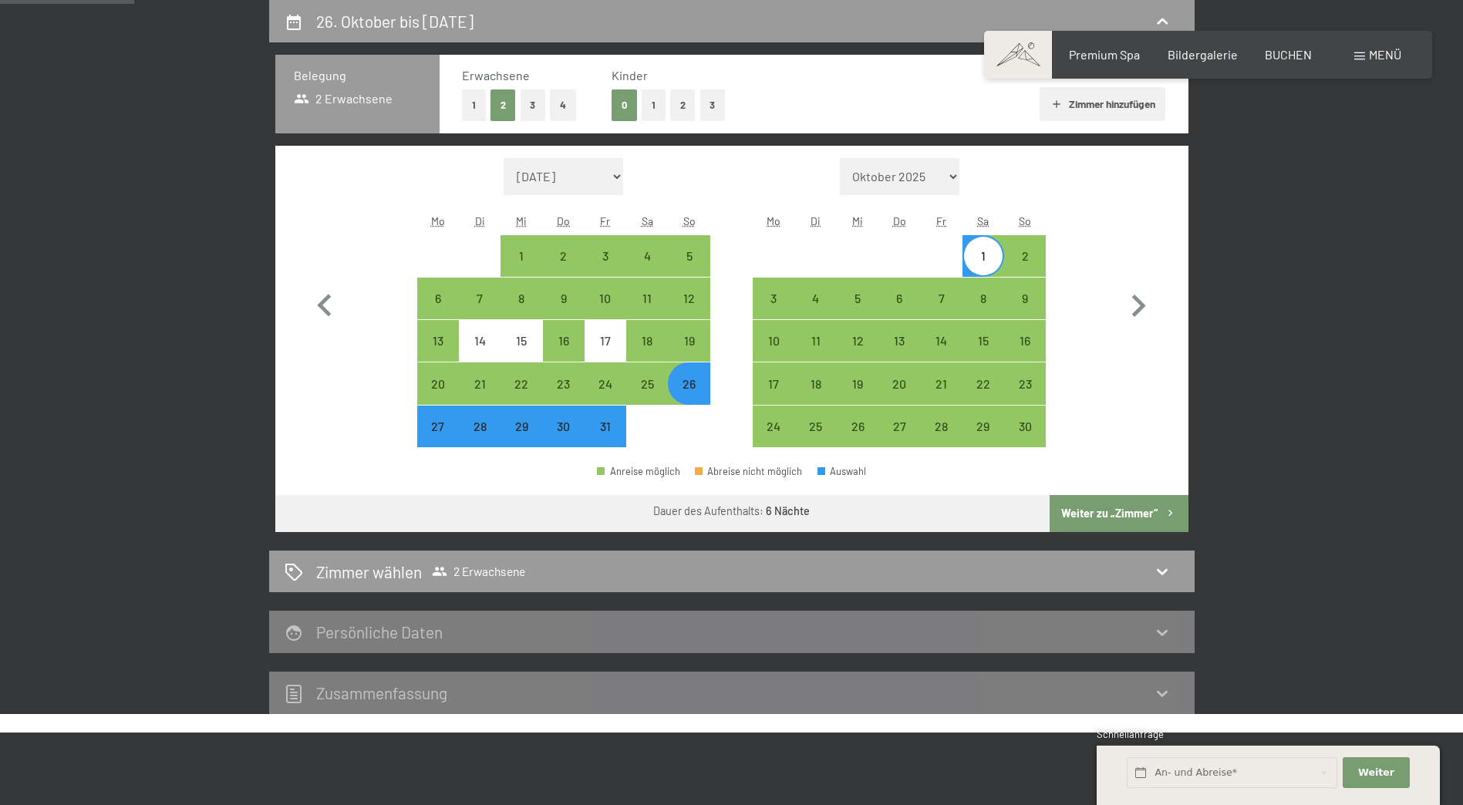
click at [471, 97] on button "1" at bounding box center [474, 105] width 24 height 32
select select "[DATE]"
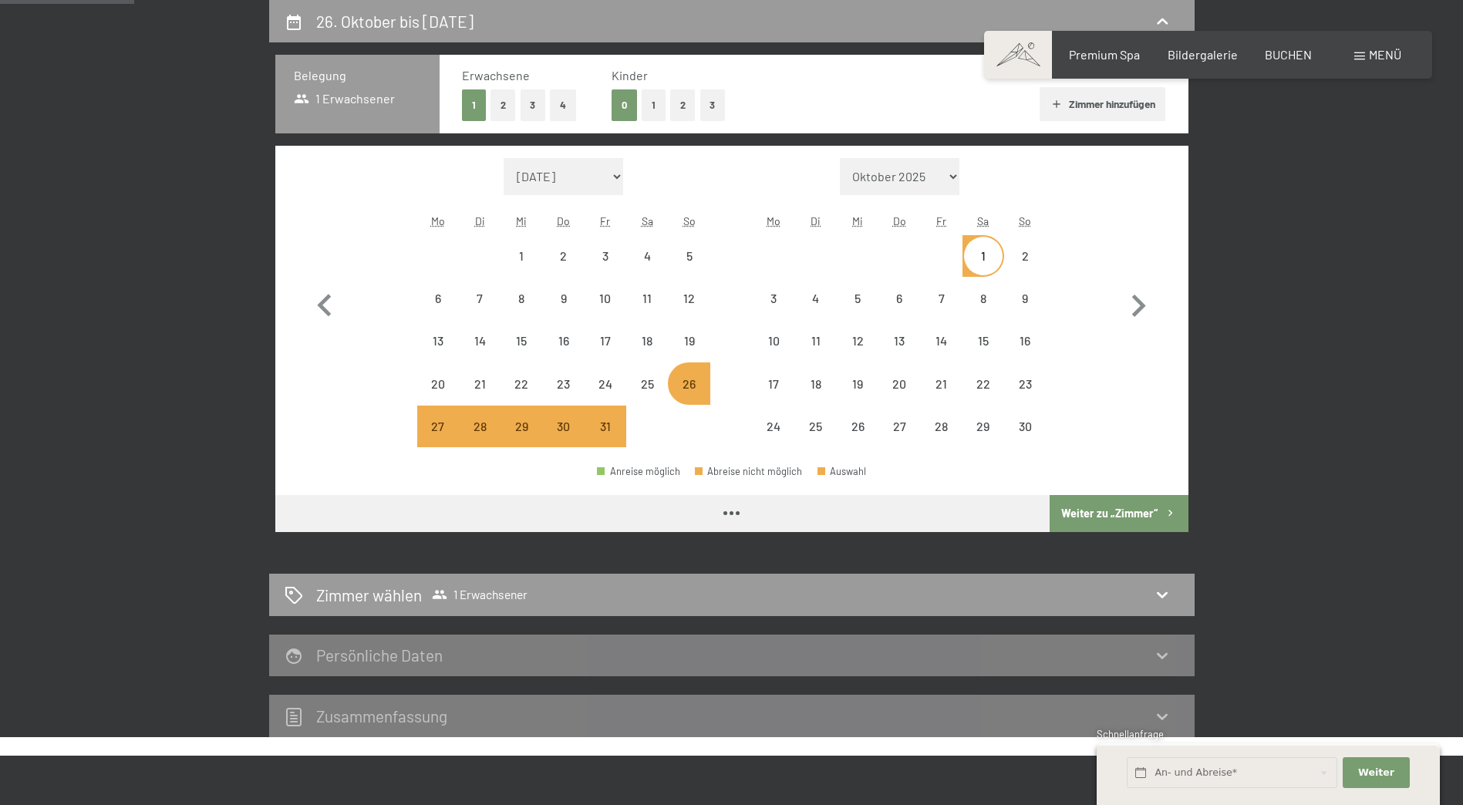
select select "[DATE]"
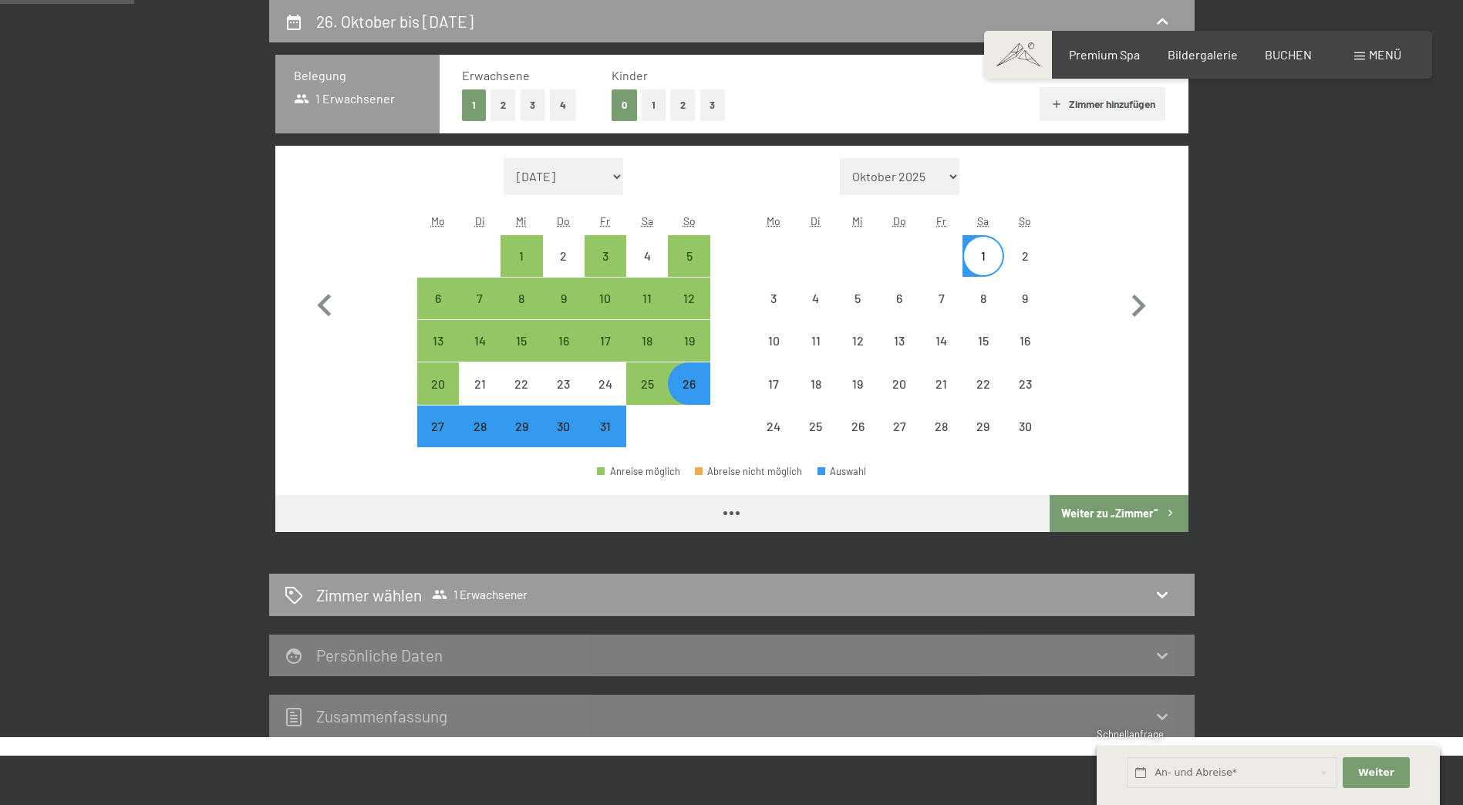
select select "[DATE]"
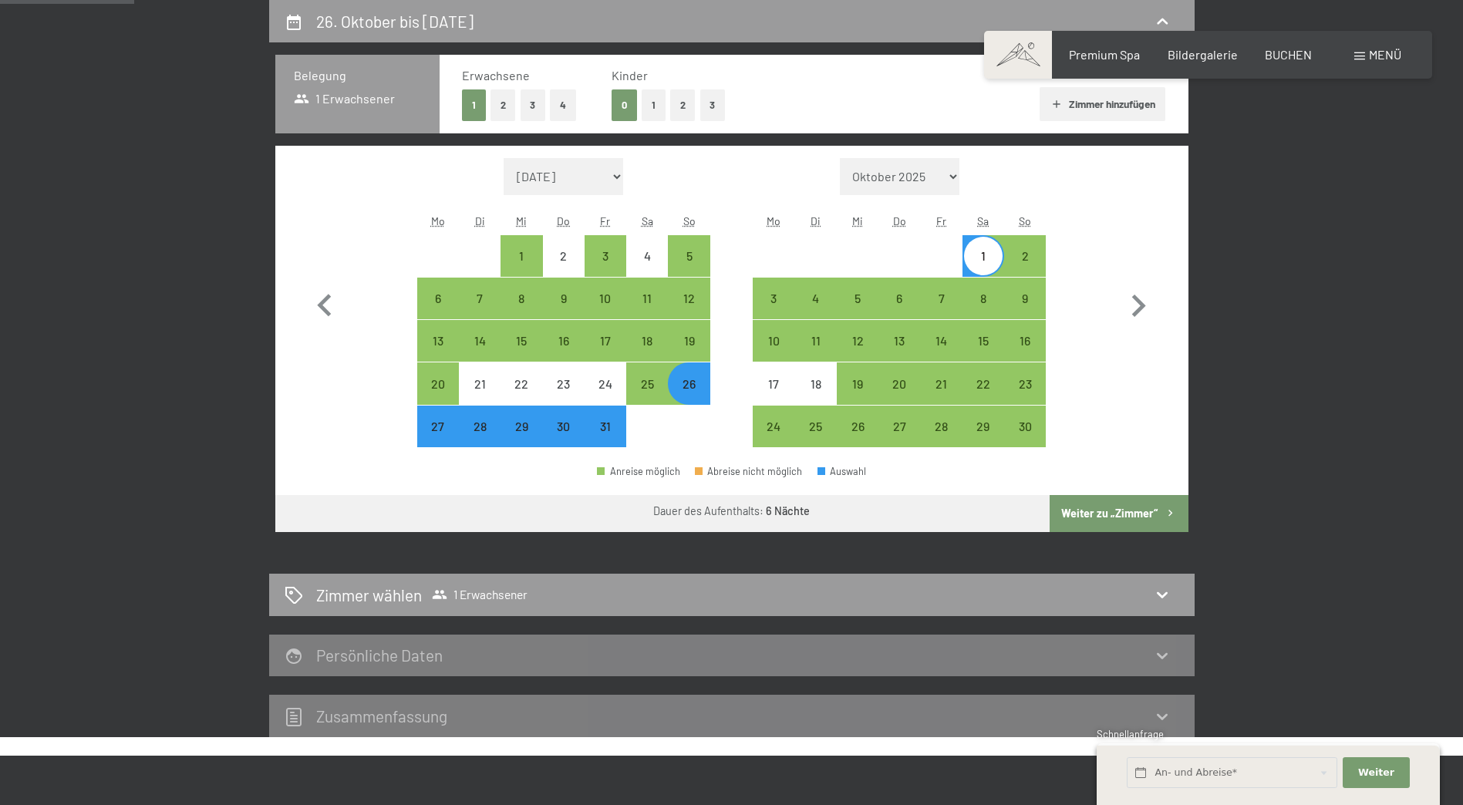
click at [1128, 514] on button "Weiter zu „Zimmer“" at bounding box center [1118, 513] width 138 height 37
select select "[DATE]"
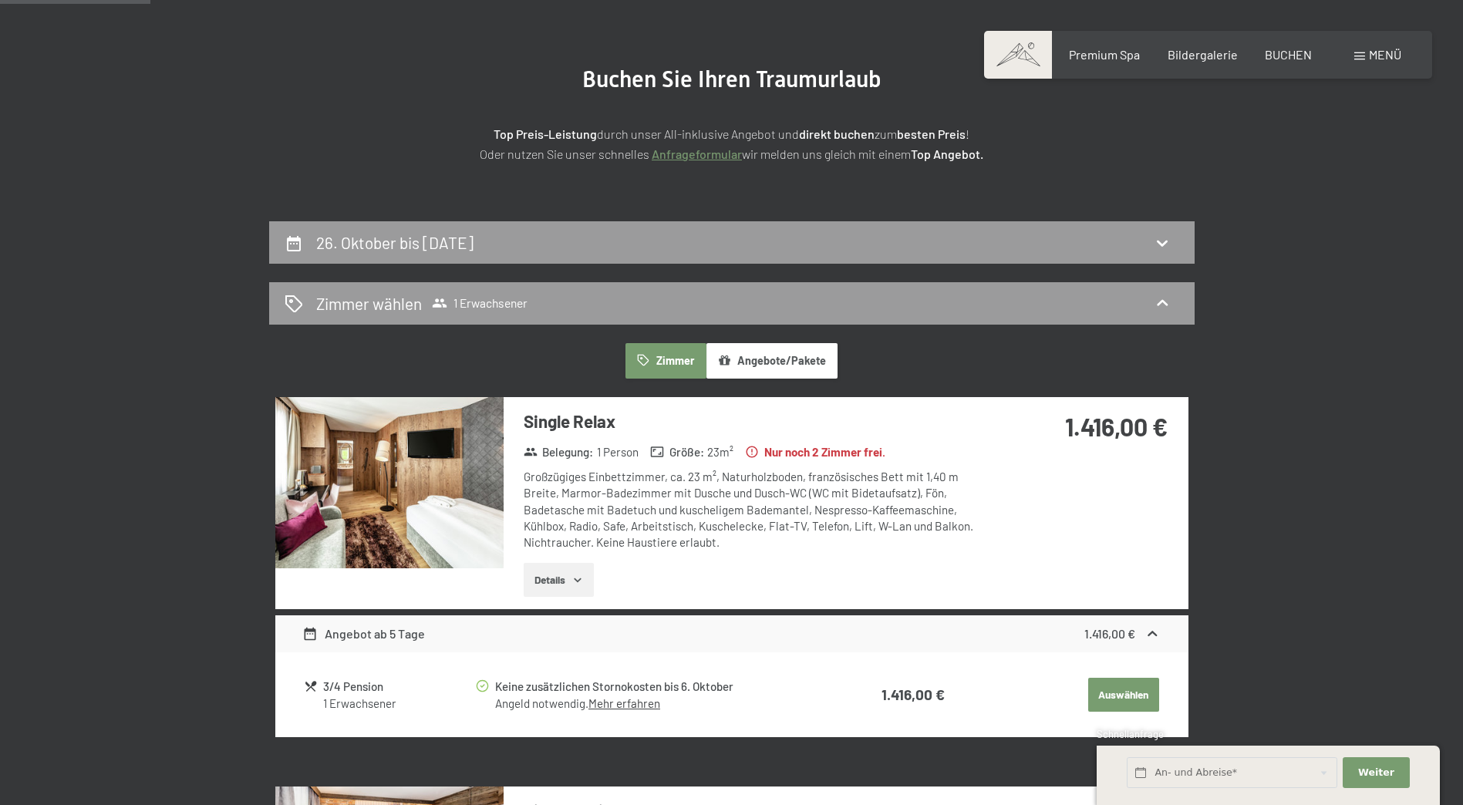
scroll to position [0, 0]
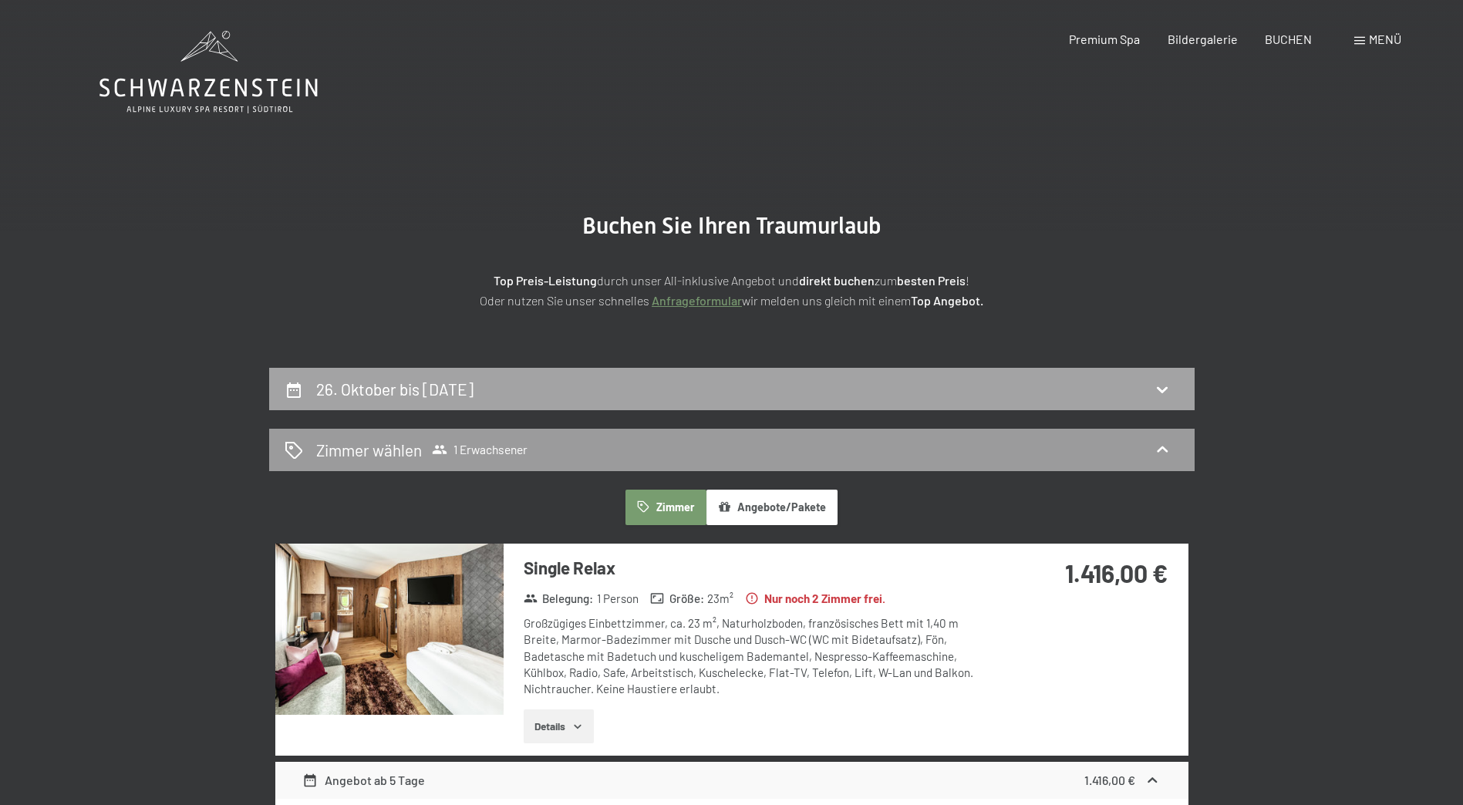
click at [737, 401] on div "26. Oktober bis [DATE]" at bounding box center [731, 389] width 925 height 42
select select "[DATE]"
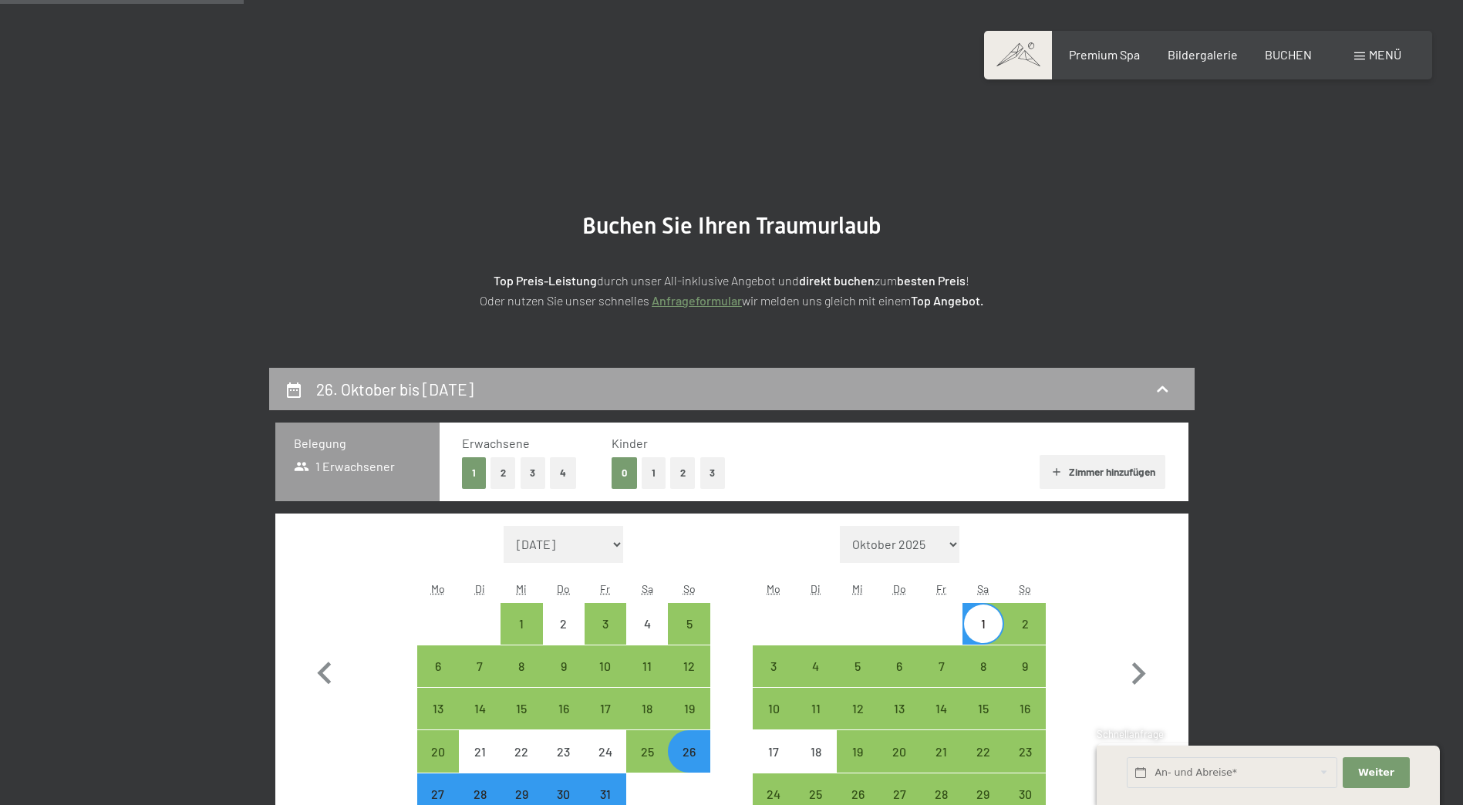
scroll to position [368, 0]
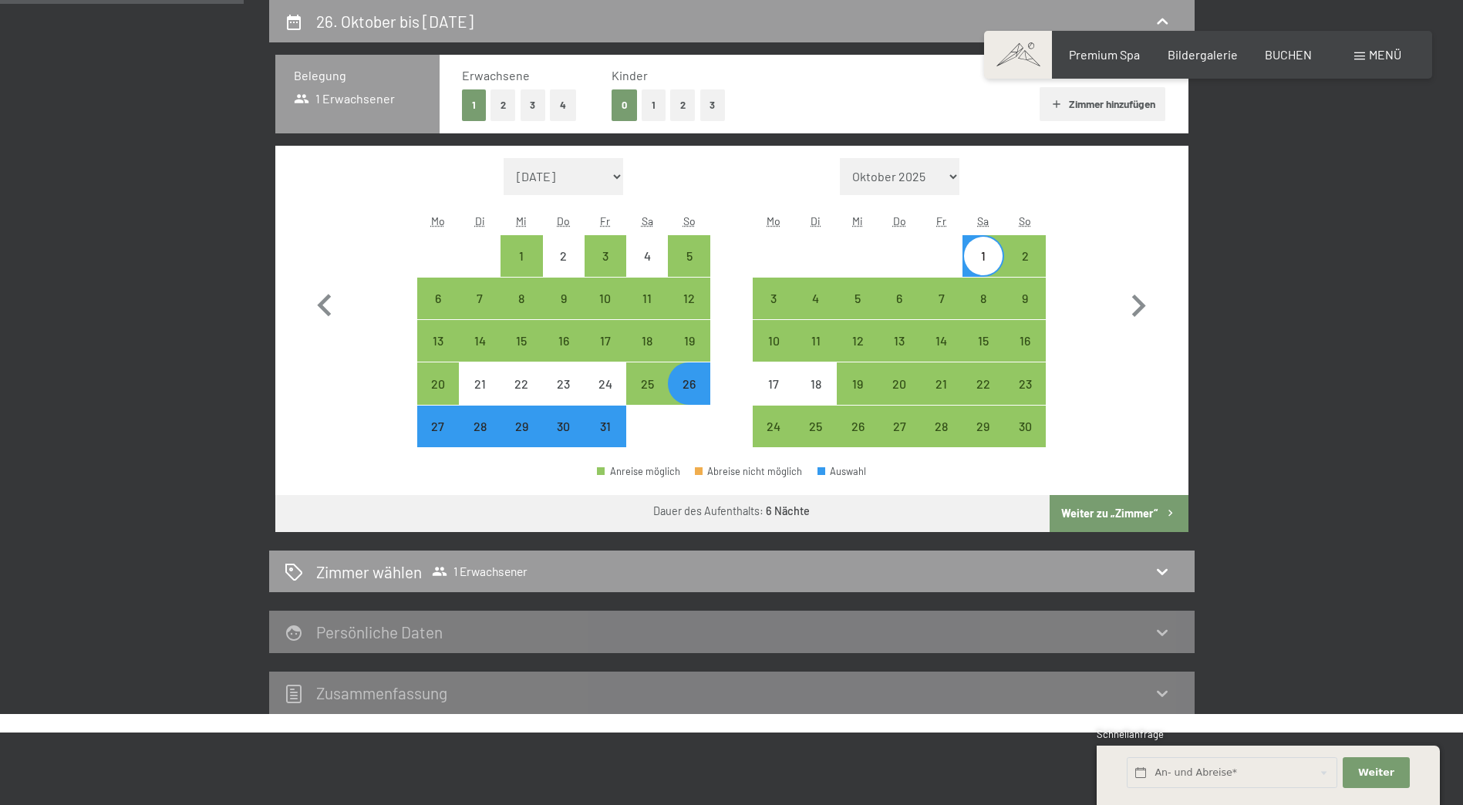
click at [509, 98] on button "2" at bounding box center [502, 105] width 25 height 32
select select "[DATE]"
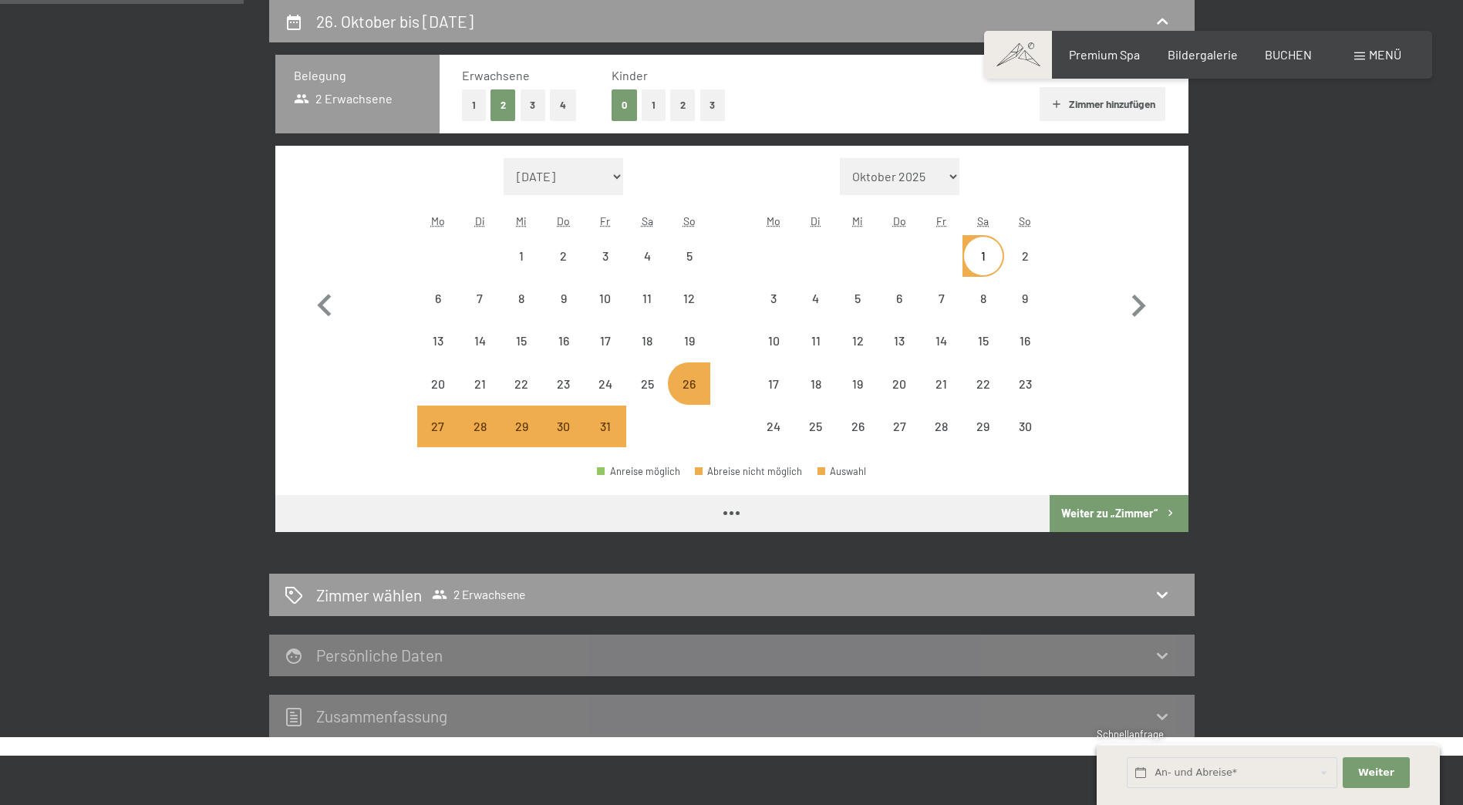
select select "[DATE]"
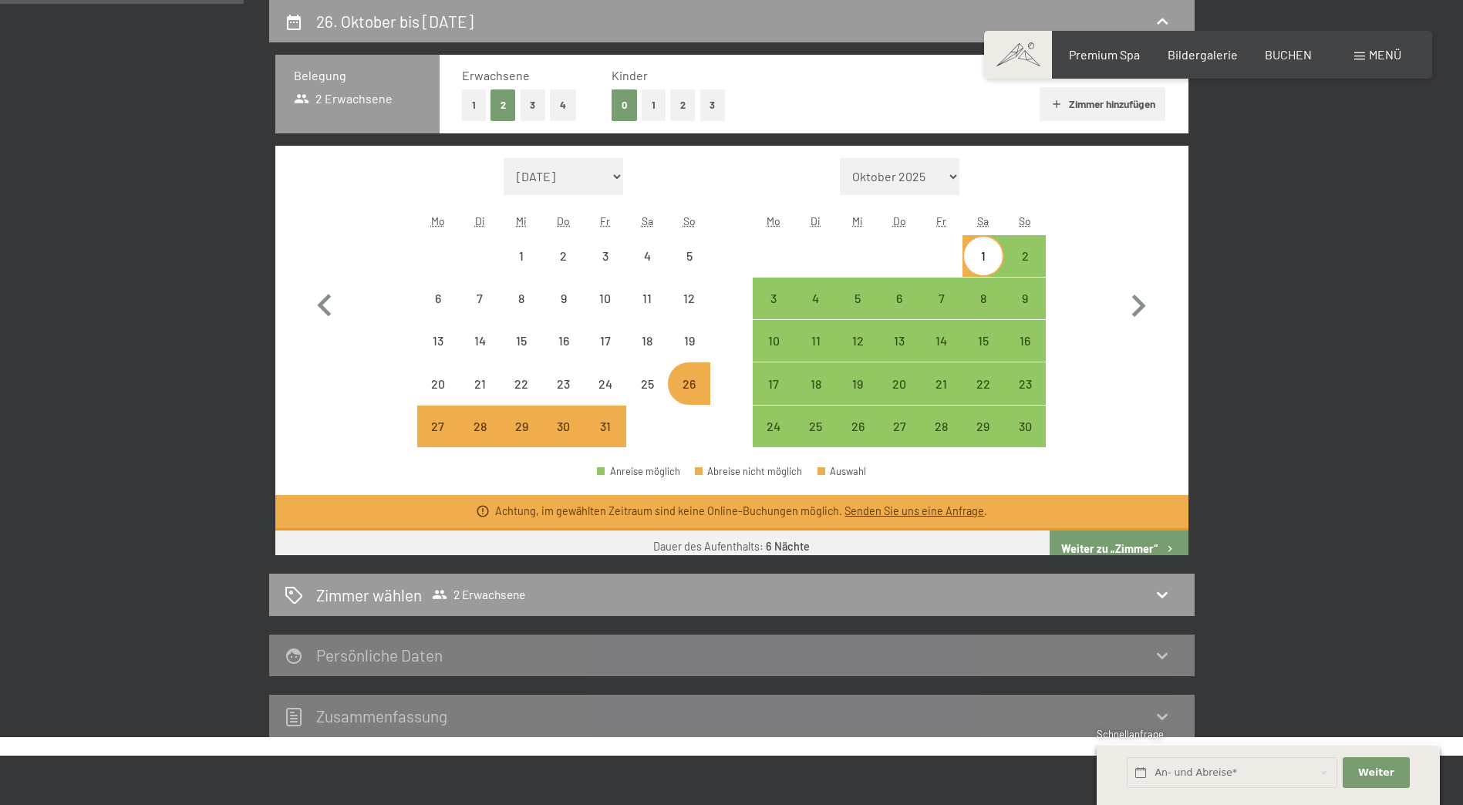
select select "[DATE]"
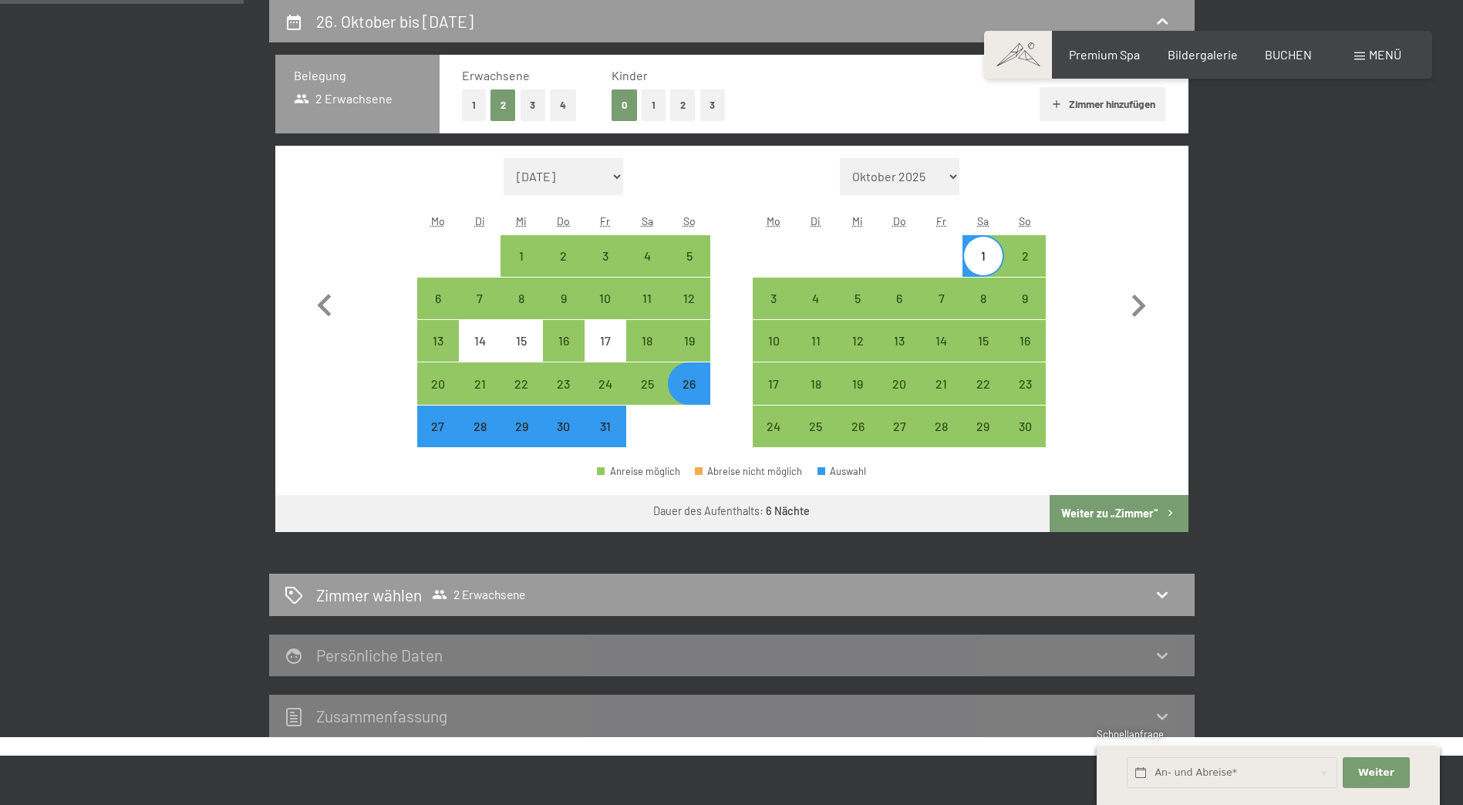
click at [1123, 543] on div "Belegung 2 Erwachsene Erwachsene 1 2 3 4 Kinder 0 1 2 3 [PERSON_NAME] hinzufüge…" at bounding box center [731, 298] width 925 height 513
click at [1112, 500] on button "Weiter zu „Zimmer“" at bounding box center [1118, 513] width 138 height 37
select select "[DATE]"
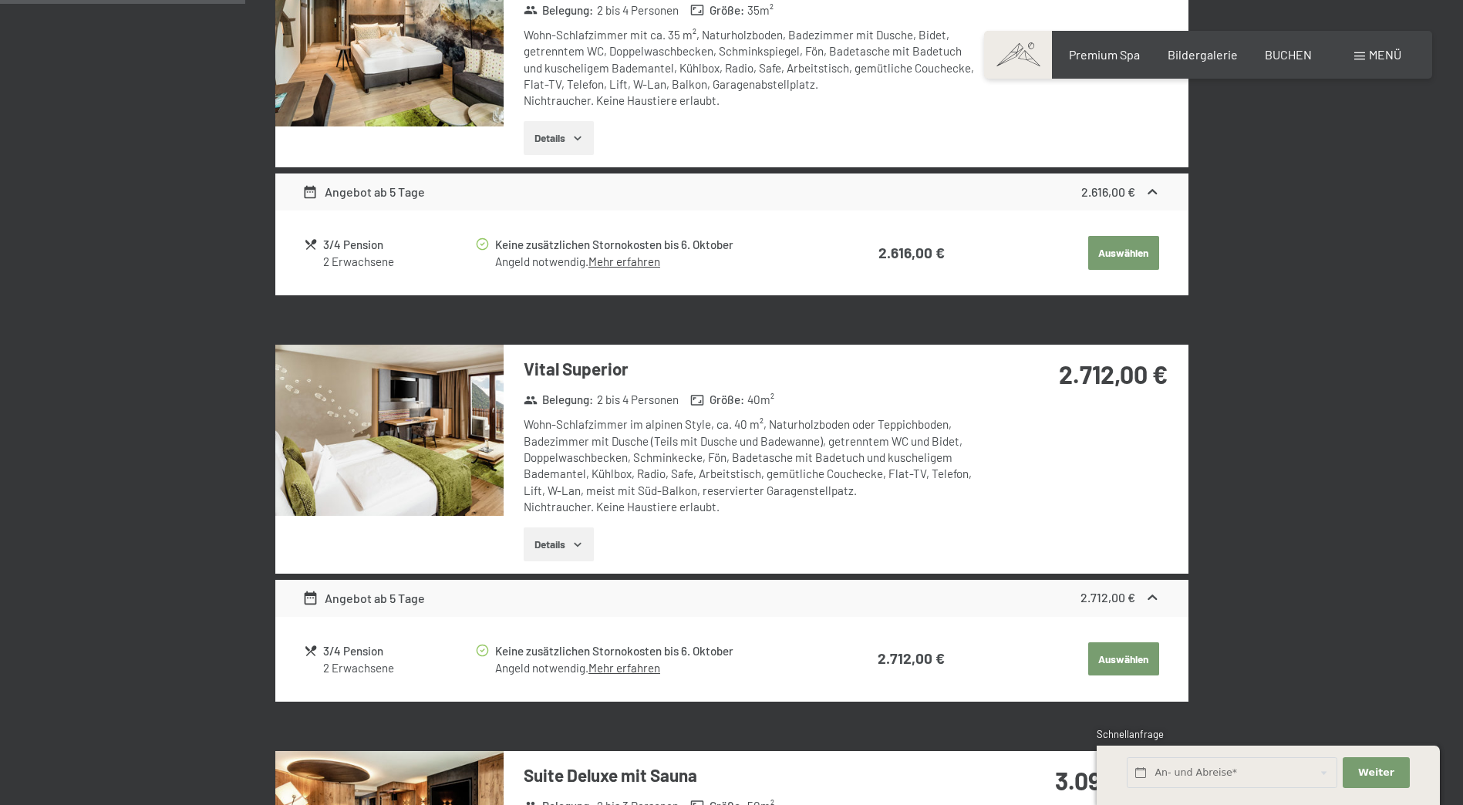
scroll to position [676, 0]
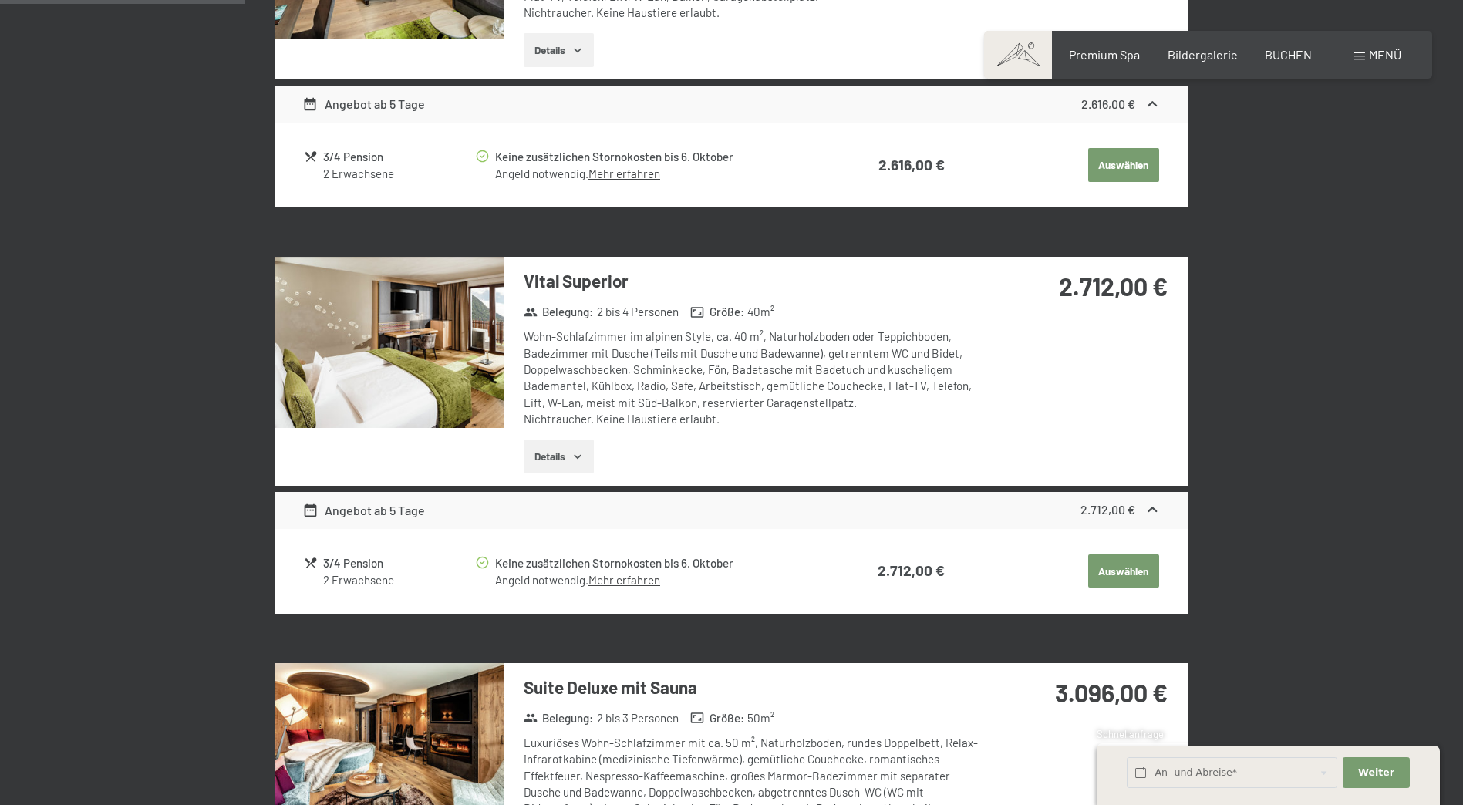
click at [584, 466] on button "Details" at bounding box center [559, 457] width 70 height 34
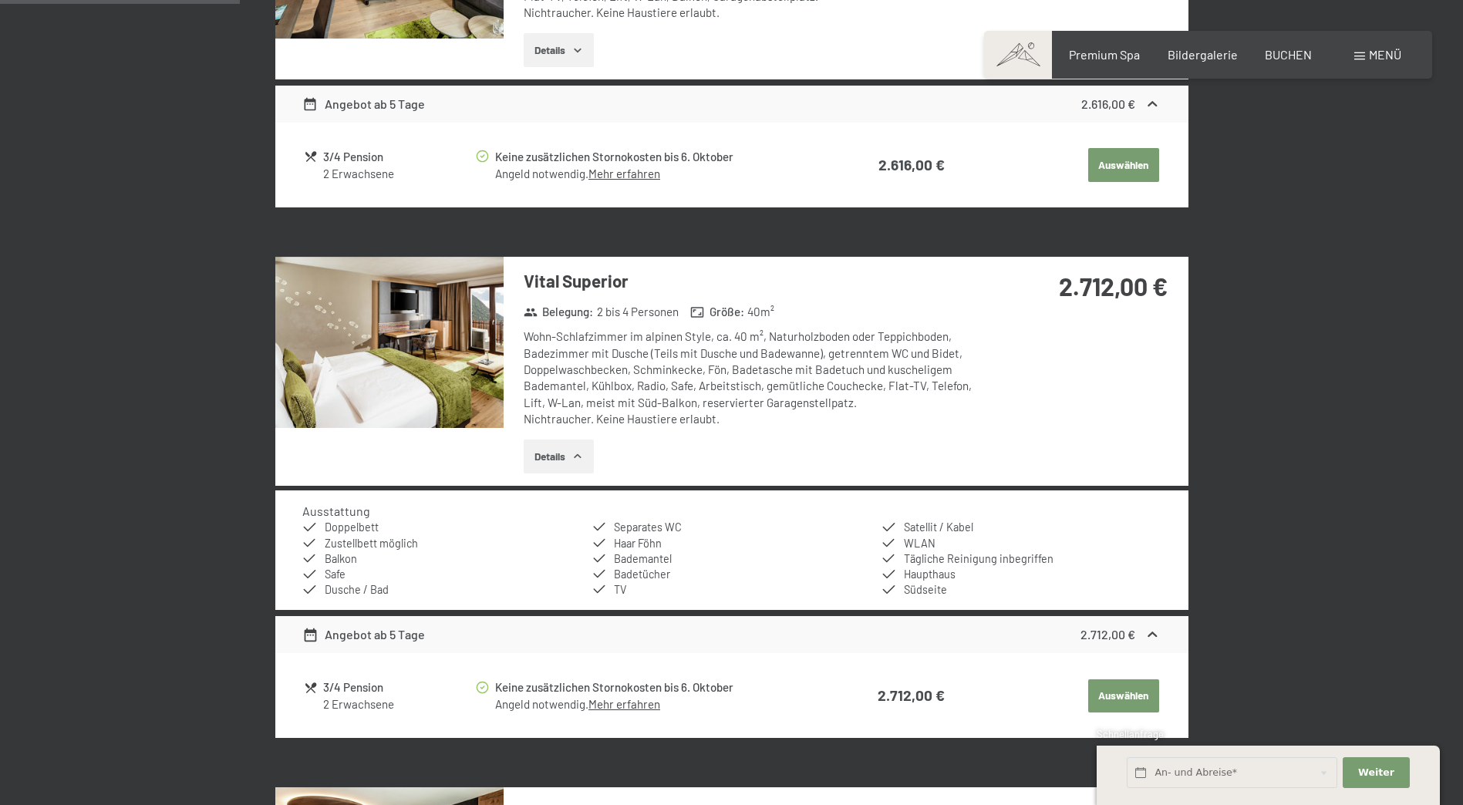
scroll to position [753, 0]
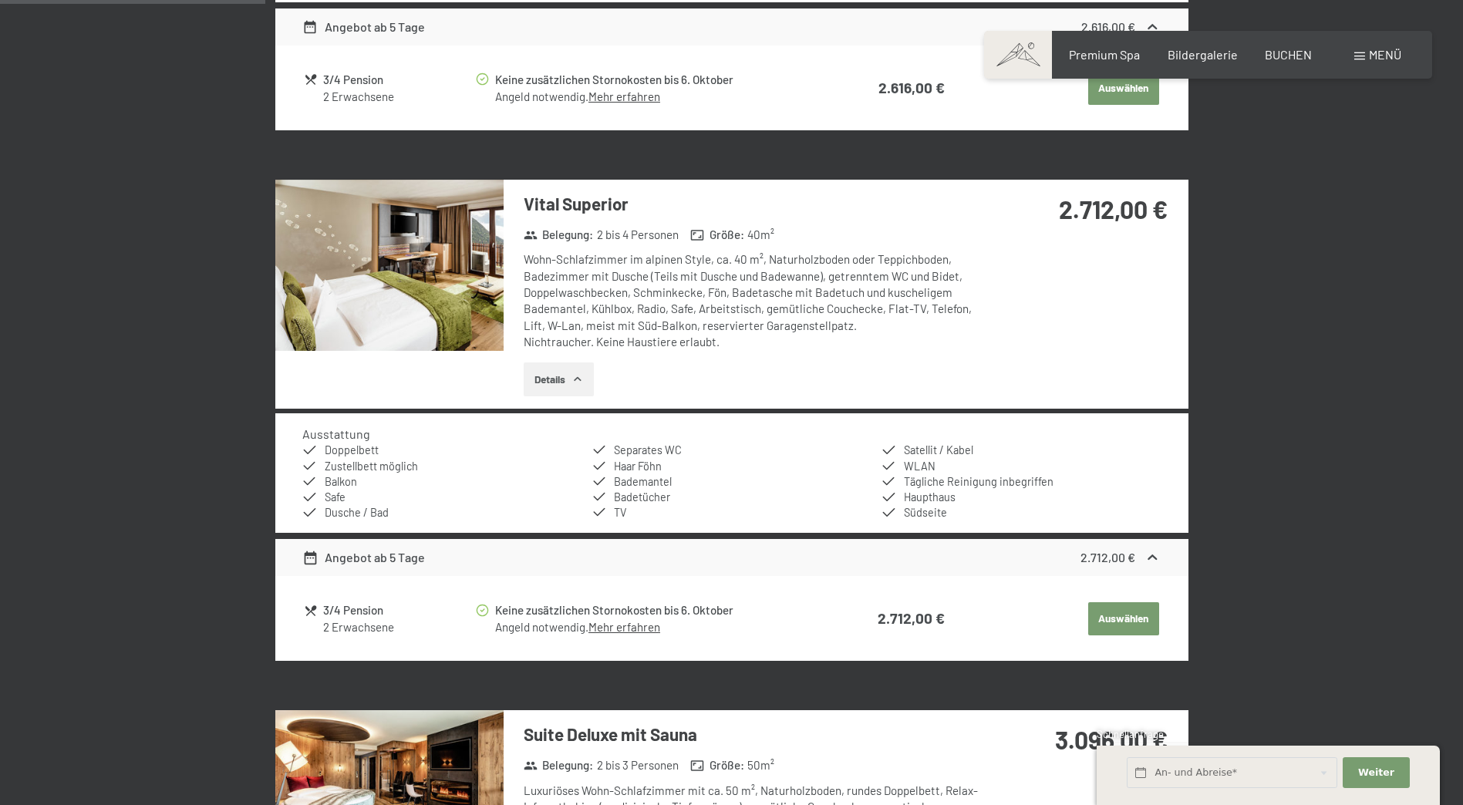
click at [1118, 625] on button "Auswählen" at bounding box center [1123, 619] width 71 height 34
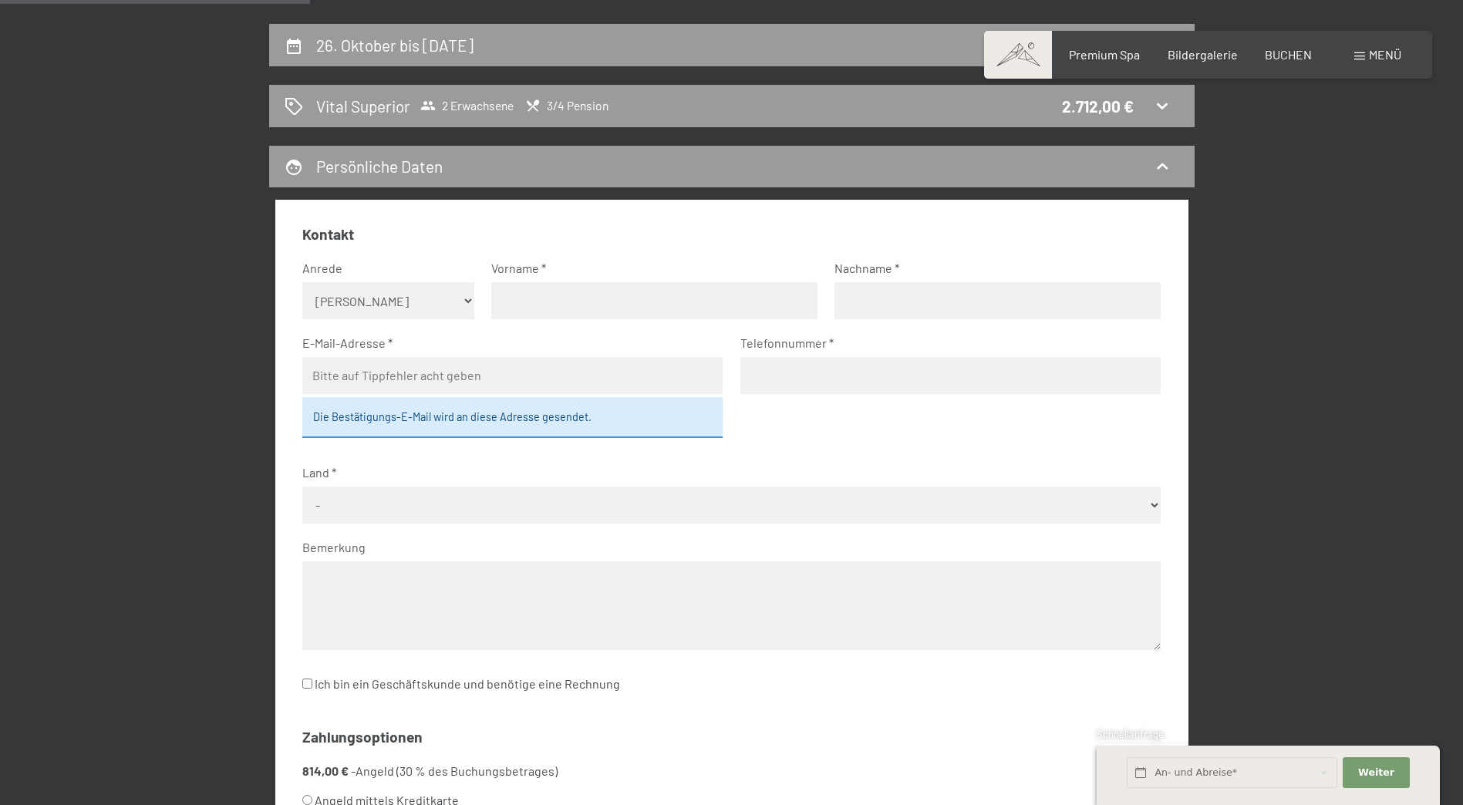
scroll to position [386, 0]
